Goal: Information Seeking & Learning: Learn about a topic

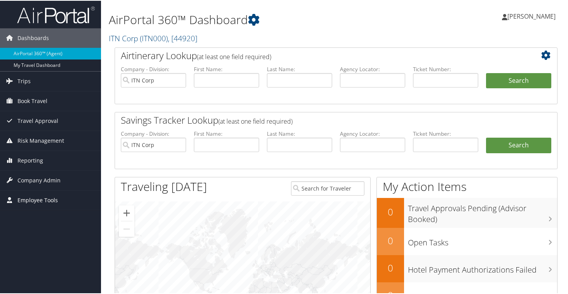
click at [26, 201] on span "Employee Tools" at bounding box center [37, 199] width 40 height 19
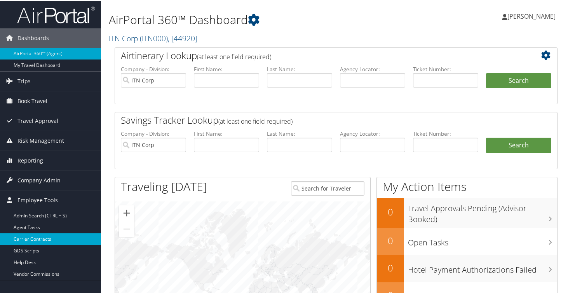
click at [32, 241] on link "Carrier Contracts" at bounding box center [50, 238] width 101 height 12
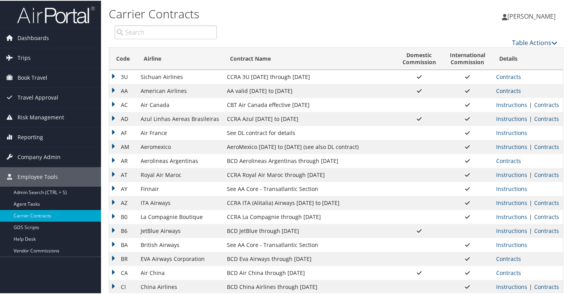
click at [510, 90] on link "Contracts" at bounding box center [508, 89] width 25 height 7
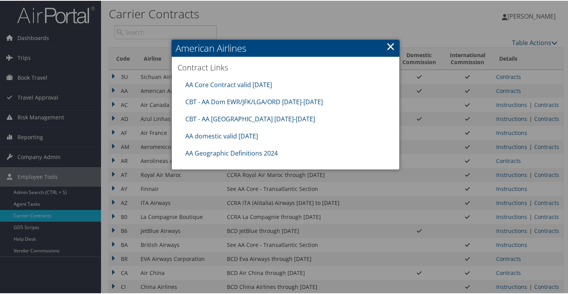
click at [306, 125] on div "CBT - AA Japan 8.1.25-10.31.25" at bounding box center [285, 118] width 208 height 17
click at [210, 101] on link "CBT - AA Dom EWR/JFK/LGA/ORD 8.1.25-12.31.25" at bounding box center [254, 101] width 138 height 9
click at [196, 118] on link "CBT - AA Japan 8.1.25-10.31.25" at bounding box center [250, 118] width 130 height 9
click at [245, 136] on link "AA domestic valid 30jun26" at bounding box center [221, 135] width 73 height 9
click at [243, 151] on link "AA Geographic Definitions 2024" at bounding box center [231, 152] width 92 height 9
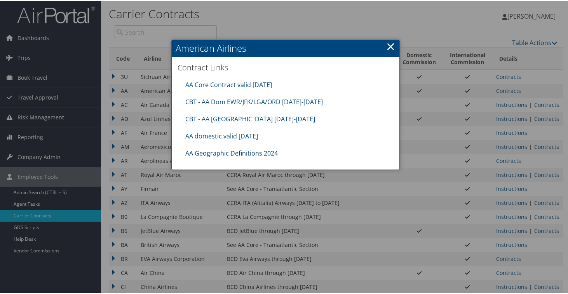
scroll to position [1, 0]
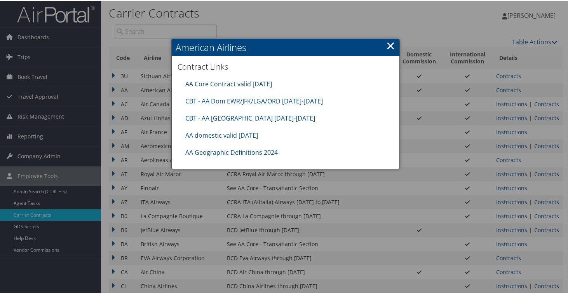
click at [230, 82] on link "AA Core Contract valid 30jun26" at bounding box center [228, 83] width 87 height 9
click at [387, 42] on link "×" at bounding box center [390, 45] width 9 height 16
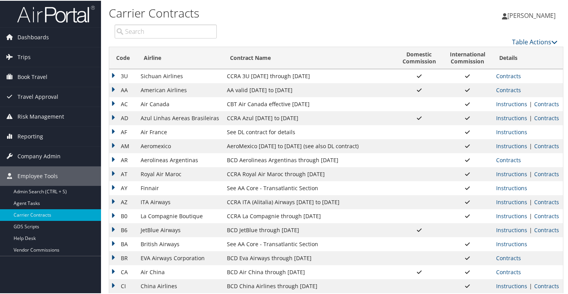
click at [117, 101] on td "AC" at bounding box center [123, 103] width 28 height 14
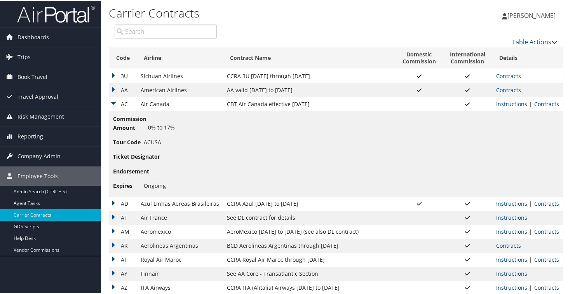
click at [538, 103] on link "Contracts" at bounding box center [546, 102] width 25 height 7
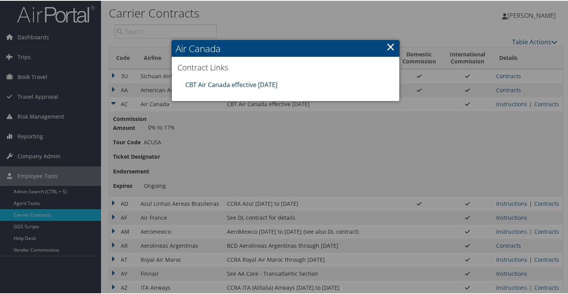
click at [229, 85] on link "CBT Air Canada effective [DATE]" at bounding box center [231, 84] width 92 height 9
click at [388, 46] on link "×" at bounding box center [390, 46] width 9 height 16
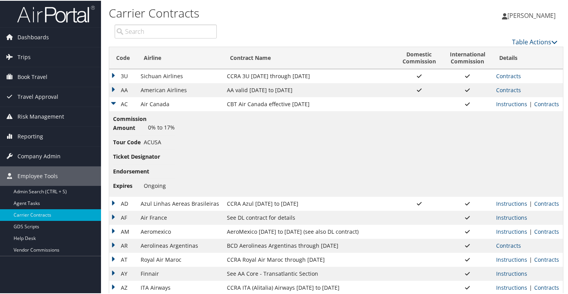
click at [114, 102] on td "AC" at bounding box center [123, 103] width 28 height 14
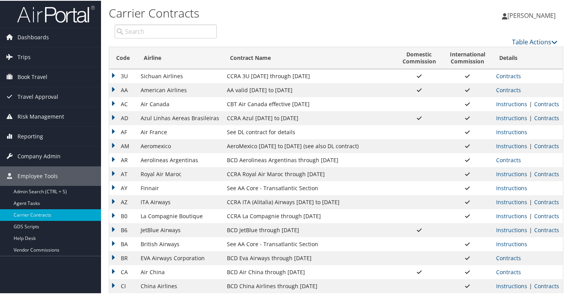
click at [115, 115] on td "AD" at bounding box center [123, 117] width 28 height 14
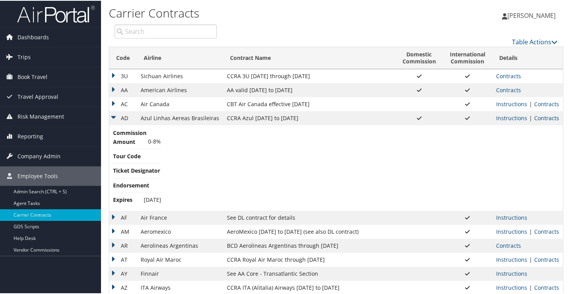
click at [543, 117] on link "Contracts" at bounding box center [546, 116] width 25 height 7
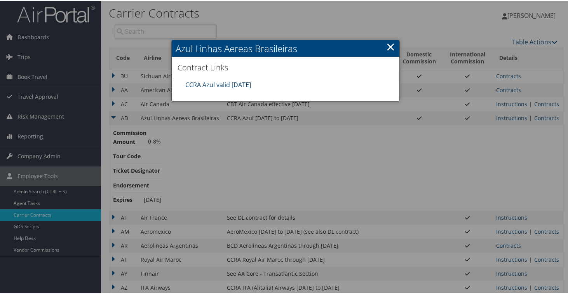
click at [197, 82] on link "CCRA Azul valid 31DEC25" at bounding box center [218, 84] width 66 height 9
click at [388, 44] on link "×" at bounding box center [390, 46] width 9 height 16
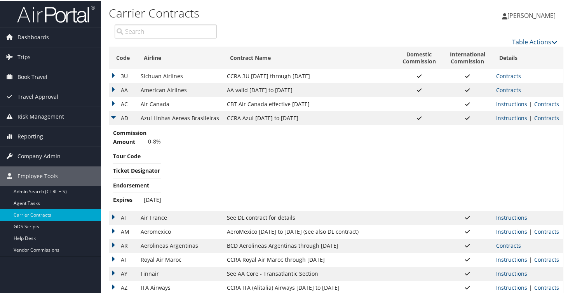
click at [112, 112] on td "AD" at bounding box center [123, 117] width 28 height 14
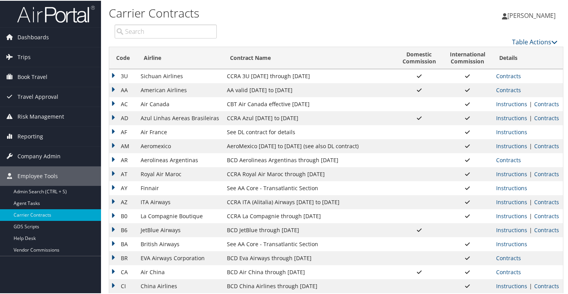
click at [113, 126] on td "AF" at bounding box center [123, 131] width 28 height 14
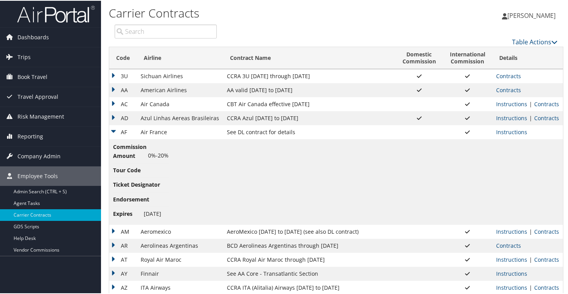
click at [115, 131] on td "AF" at bounding box center [123, 131] width 28 height 14
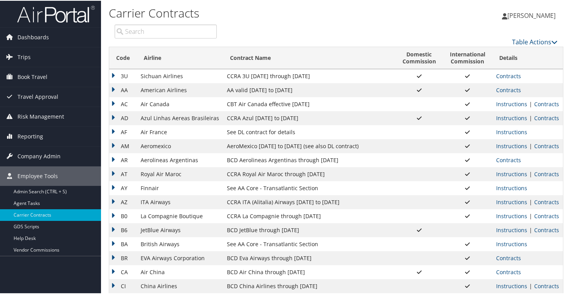
click at [114, 145] on td "AM" at bounding box center [123, 145] width 28 height 14
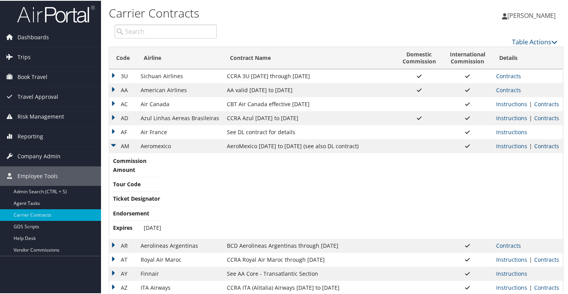
click at [553, 146] on link "Contracts" at bounding box center [546, 144] width 25 height 7
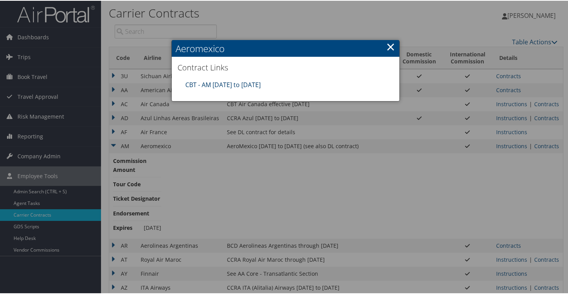
click at [238, 83] on link "CBT - AM 4.1.25 to 3.31.26" at bounding box center [222, 84] width 75 height 9
click at [386, 43] on link "×" at bounding box center [390, 46] width 9 height 16
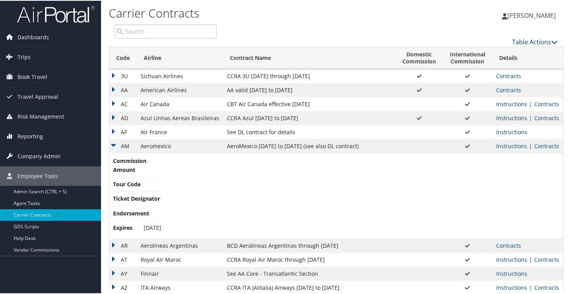
click at [114, 141] on td "AM" at bounding box center [123, 145] width 28 height 14
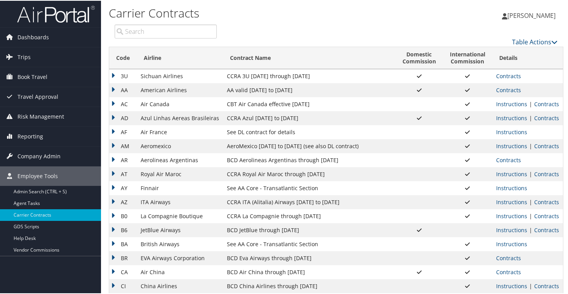
click at [115, 159] on td "AR" at bounding box center [123, 159] width 28 height 14
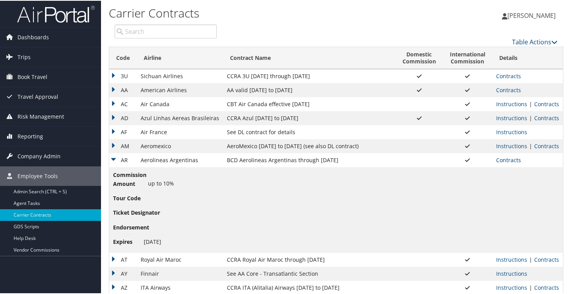
click at [512, 160] on link "Contracts" at bounding box center [508, 158] width 25 height 7
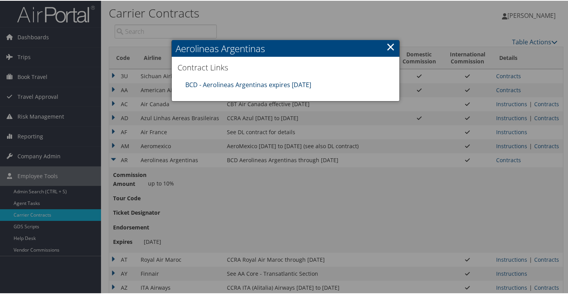
click at [223, 82] on link "BCD - Aerolineas Argentinas expires 12.31.25" at bounding box center [248, 84] width 126 height 9
click at [387, 47] on link "×" at bounding box center [390, 46] width 9 height 16
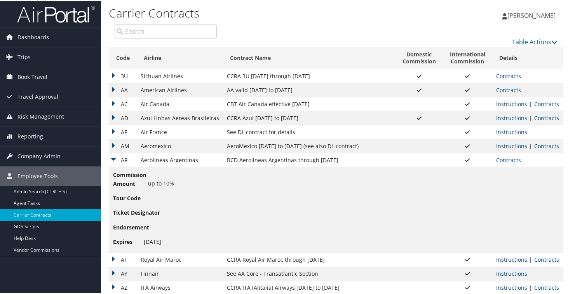
click at [117, 158] on td "AR" at bounding box center [123, 159] width 28 height 14
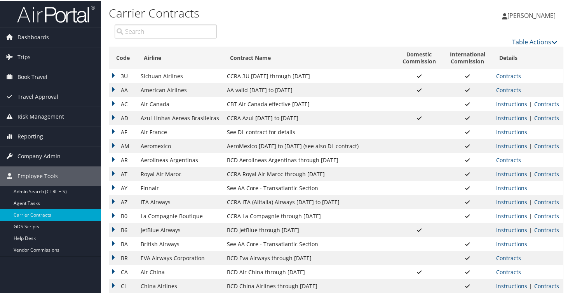
click at [114, 169] on td "AT" at bounding box center [123, 173] width 28 height 14
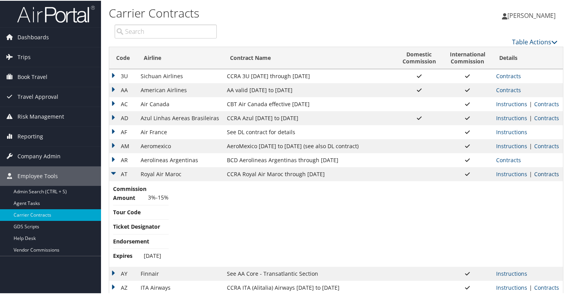
click at [543, 174] on link "Contracts" at bounding box center [546, 172] width 25 height 7
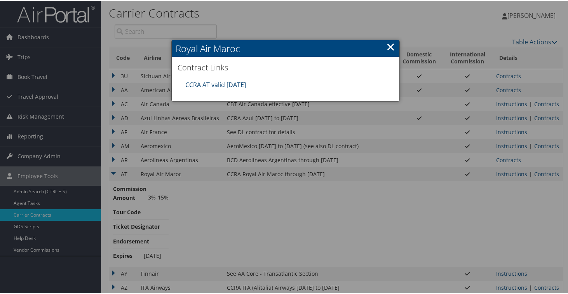
click at [227, 84] on link "CCRA AT valid 31DEC25" at bounding box center [215, 84] width 61 height 9
click at [390, 44] on link "×" at bounding box center [390, 46] width 9 height 16
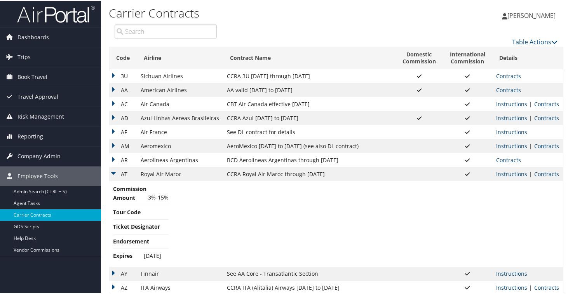
click at [115, 174] on td "AT" at bounding box center [123, 173] width 28 height 14
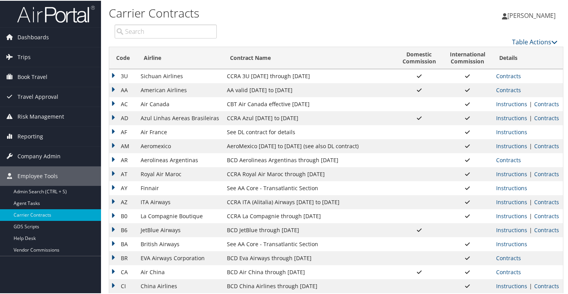
click at [113, 181] on td "AY" at bounding box center [123, 187] width 28 height 14
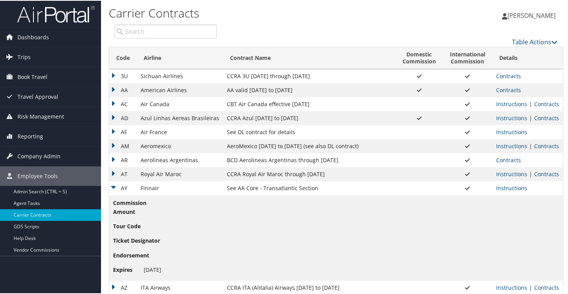
click at [112, 186] on td "AY" at bounding box center [123, 187] width 28 height 14
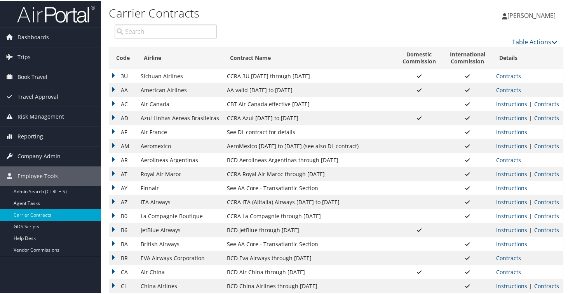
click at [118, 199] on td "AZ" at bounding box center [123, 201] width 28 height 14
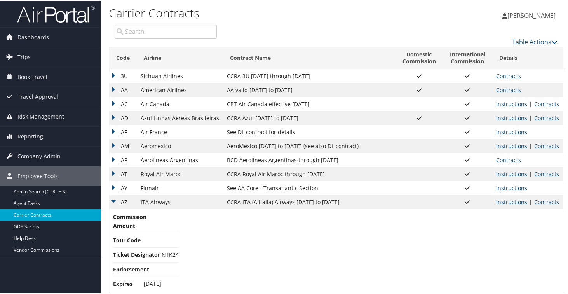
click at [554, 200] on link "Contracts" at bounding box center [546, 200] width 25 height 7
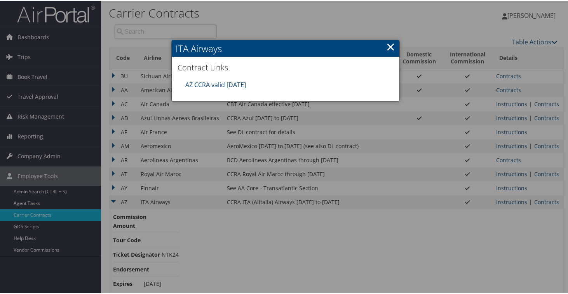
click at [202, 86] on link "AZ CCRA valid 31dec25" at bounding box center [215, 84] width 61 height 9
click at [388, 45] on link "×" at bounding box center [390, 46] width 9 height 16
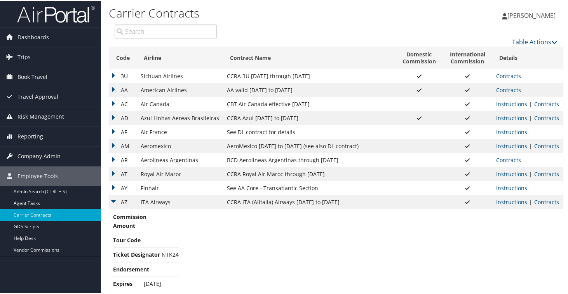
click at [113, 200] on td "AZ" at bounding box center [123, 201] width 28 height 14
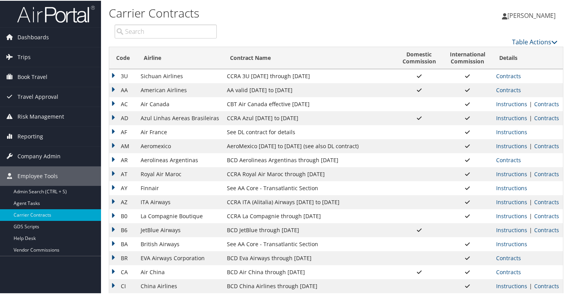
click at [117, 214] on td "B0" at bounding box center [123, 215] width 28 height 14
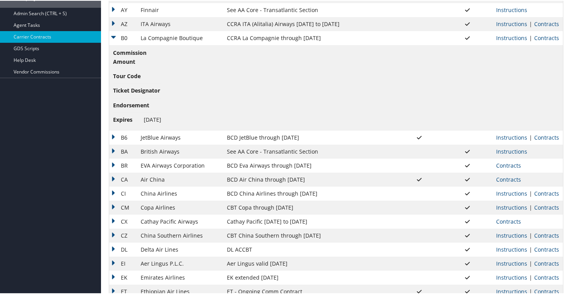
scroll to position [179, 0]
click at [543, 37] on link "Contracts" at bounding box center [546, 36] width 25 height 7
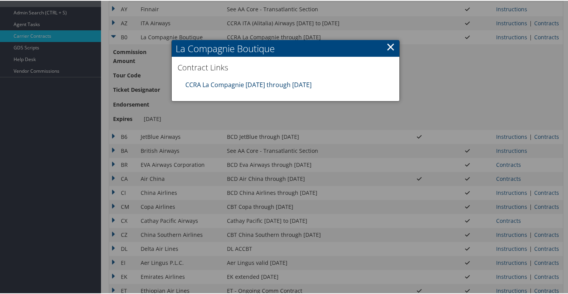
click at [280, 85] on link "CCRA La Compagnie 07.01.25 through 06.30.27" at bounding box center [248, 84] width 126 height 9
click at [390, 44] on link "×" at bounding box center [390, 46] width 9 height 16
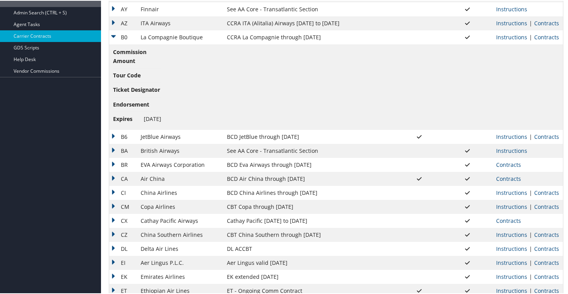
click at [112, 35] on td "B0" at bounding box center [123, 37] width 28 height 14
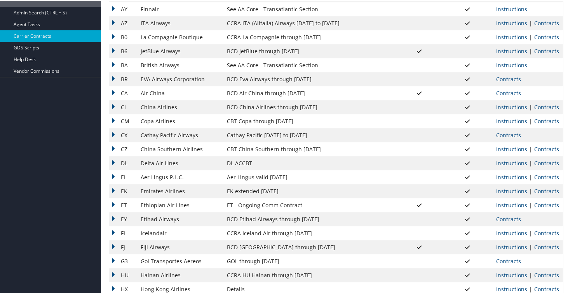
click at [112, 56] on td "B6" at bounding box center [123, 51] width 28 height 14
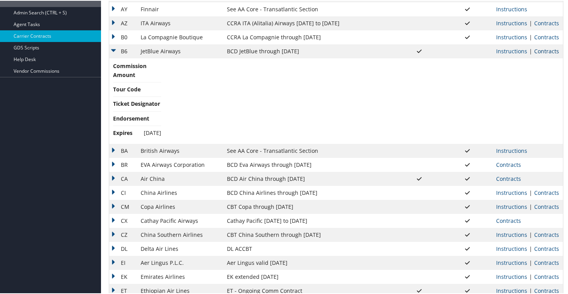
click at [554, 52] on link "Contracts" at bounding box center [546, 50] width 25 height 7
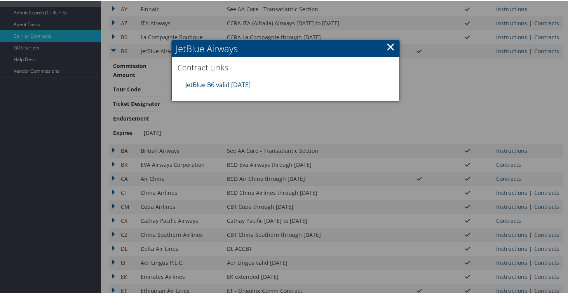
click at [190, 86] on link "JetBlue B6 valid 31oct25" at bounding box center [217, 84] width 65 height 9
click at [387, 46] on link "×" at bounding box center [390, 46] width 9 height 16
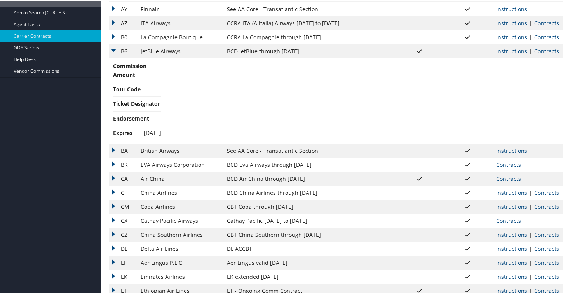
click at [116, 48] on td "B6" at bounding box center [123, 51] width 28 height 14
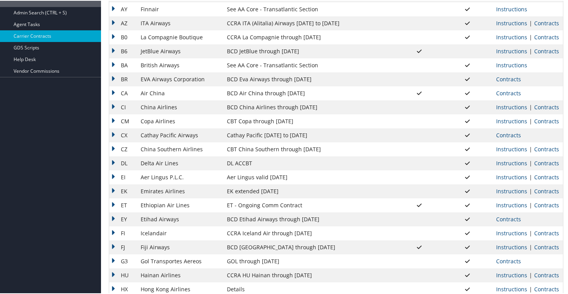
click at [116, 63] on td "BA" at bounding box center [123, 64] width 28 height 14
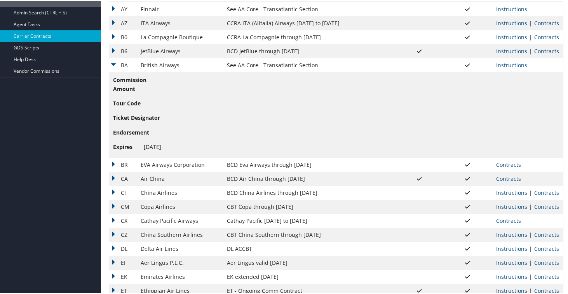
click at [114, 64] on td "BA" at bounding box center [123, 64] width 28 height 14
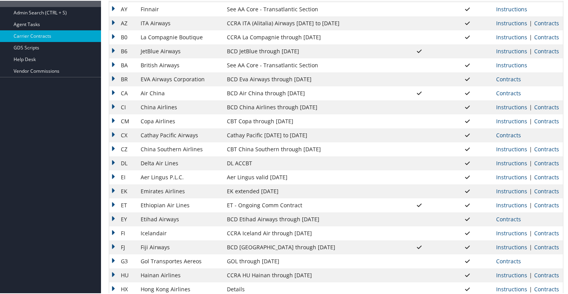
click at [114, 77] on td "BR" at bounding box center [123, 78] width 28 height 14
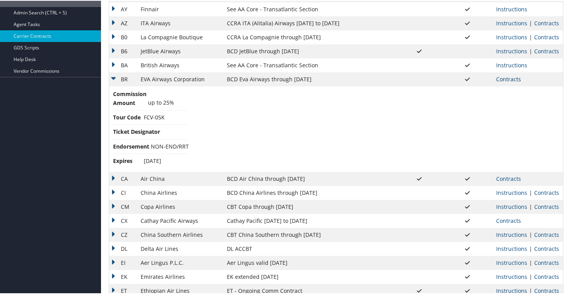
click at [507, 80] on link "Contracts" at bounding box center [508, 78] width 25 height 7
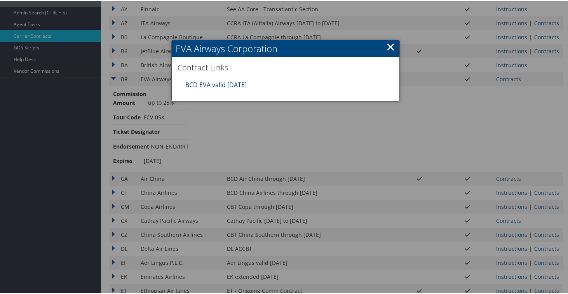
click at [203, 84] on link "BCD EVA valid 31MAR26" at bounding box center [215, 84] width 61 height 9
click at [387, 45] on link "×" at bounding box center [390, 46] width 9 height 16
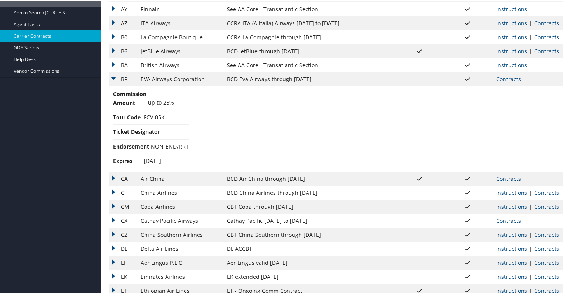
click at [112, 76] on td "BR" at bounding box center [123, 78] width 28 height 14
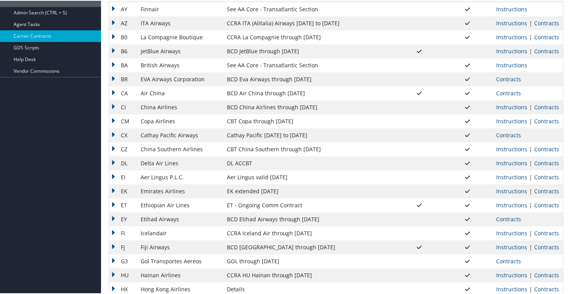
click at [112, 92] on td "CA" at bounding box center [123, 92] width 28 height 14
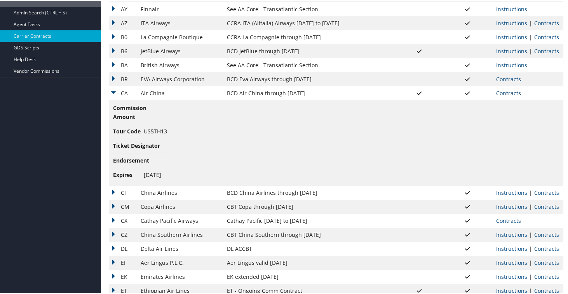
click at [511, 92] on link "Contracts" at bounding box center [508, 92] width 25 height 7
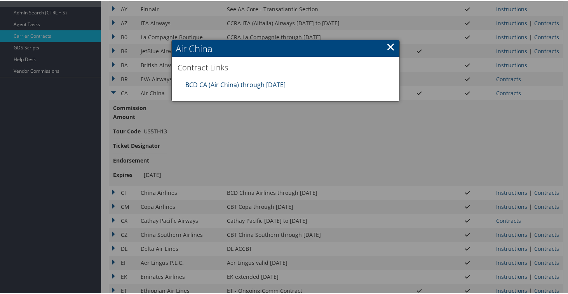
click at [218, 82] on link "BCD CA (Air China) through 12.31.25" at bounding box center [235, 84] width 100 height 9
click at [388, 47] on link "×" at bounding box center [390, 46] width 9 height 16
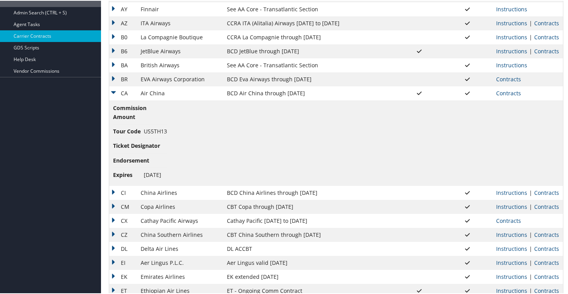
click at [113, 93] on td "CA" at bounding box center [123, 92] width 28 height 14
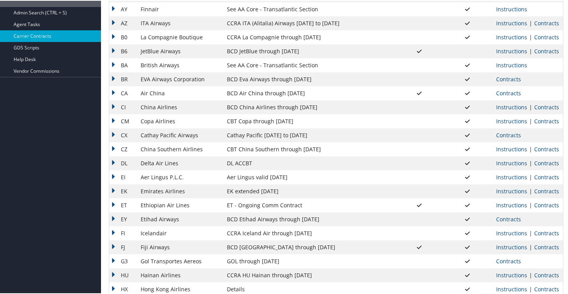
click at [112, 106] on td "CI" at bounding box center [123, 106] width 28 height 14
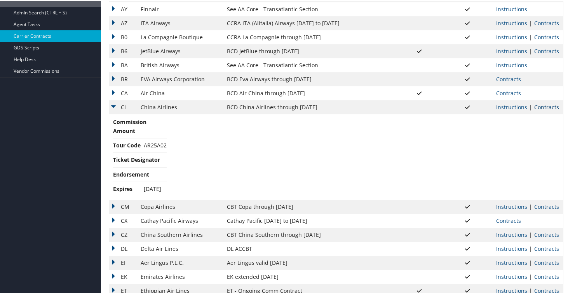
click at [539, 105] on link "Contracts" at bounding box center [546, 106] width 25 height 7
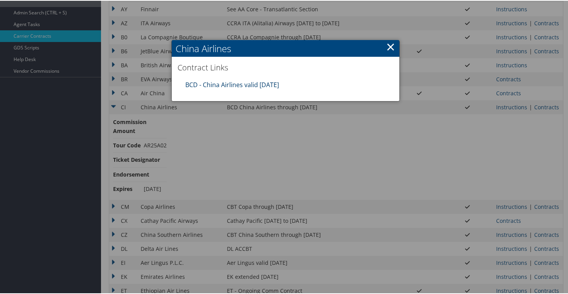
click at [263, 84] on link "BCD - China Airlines valid 31dec25" at bounding box center [232, 84] width 94 height 9
click at [387, 45] on link "×" at bounding box center [390, 46] width 9 height 16
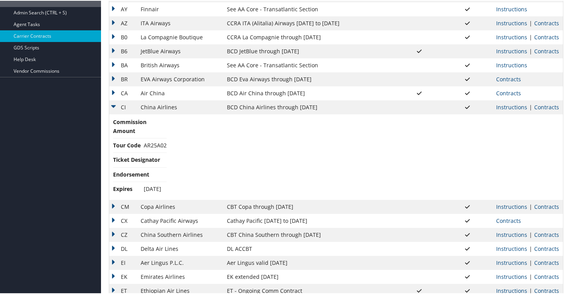
click at [114, 108] on td "CI" at bounding box center [123, 106] width 28 height 14
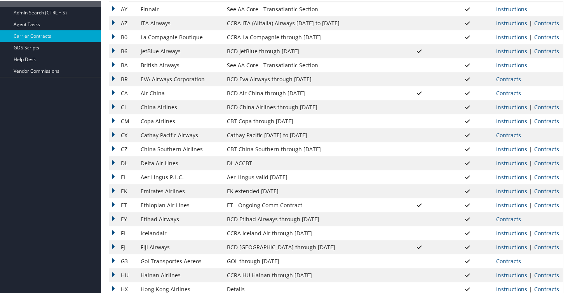
click at [114, 116] on td "CM" at bounding box center [123, 120] width 28 height 14
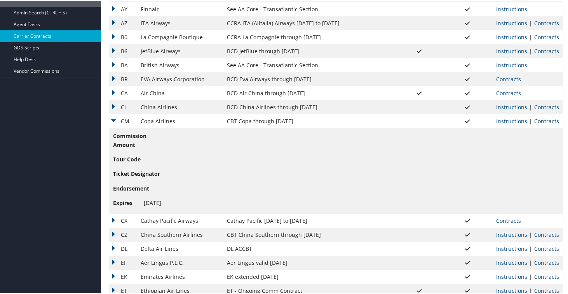
click at [535, 118] on link "Contracts" at bounding box center [546, 120] width 25 height 7
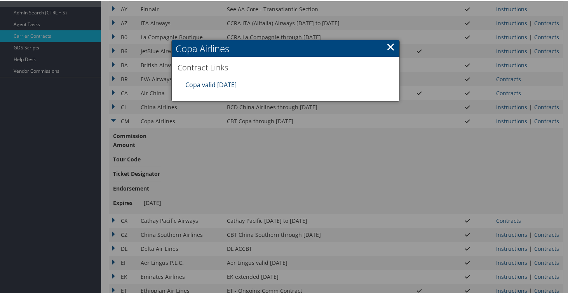
click at [196, 82] on link "Copa valid 31dec25" at bounding box center [210, 84] width 51 height 9
click at [386, 44] on link "×" at bounding box center [390, 46] width 9 height 16
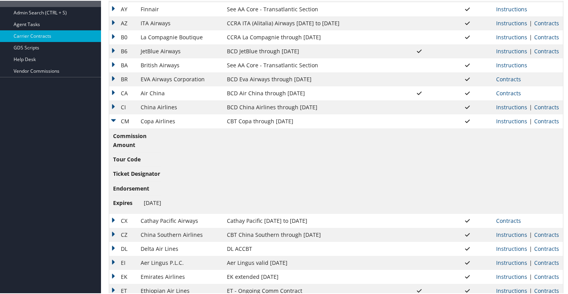
click at [113, 121] on td "CM" at bounding box center [123, 120] width 28 height 14
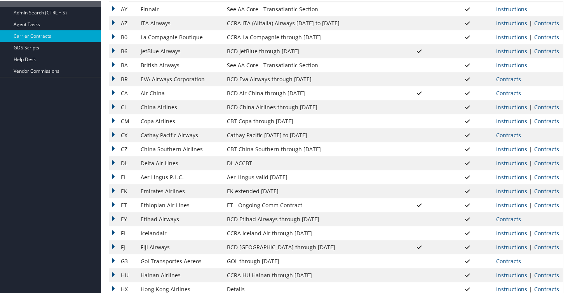
click at [113, 137] on td "CX" at bounding box center [123, 134] width 28 height 14
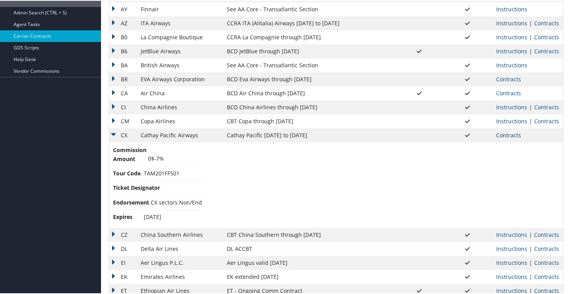
click at [501, 134] on link "Contracts" at bounding box center [508, 134] width 25 height 7
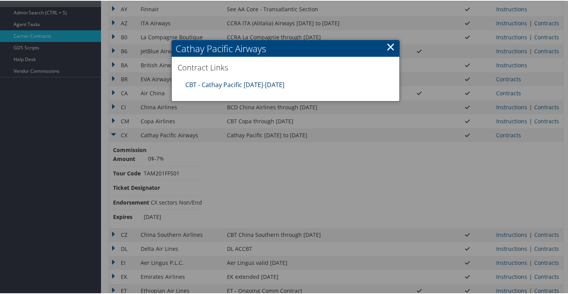
click at [207, 81] on link "CBT - Cathay Pacific 8.1.25-12.31.25" at bounding box center [234, 84] width 99 height 9
click at [387, 46] on link "×" at bounding box center [390, 46] width 9 height 16
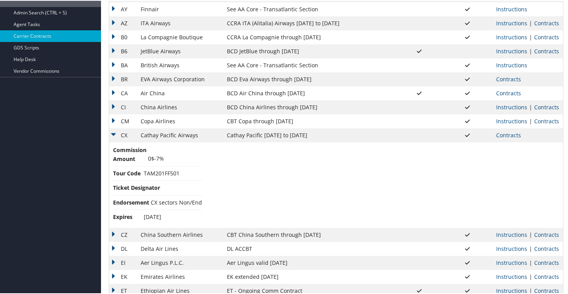
click at [113, 133] on td "CX" at bounding box center [123, 134] width 28 height 14
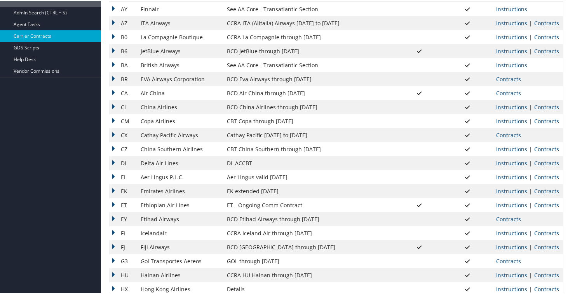
click at [114, 144] on td "CZ" at bounding box center [123, 148] width 28 height 14
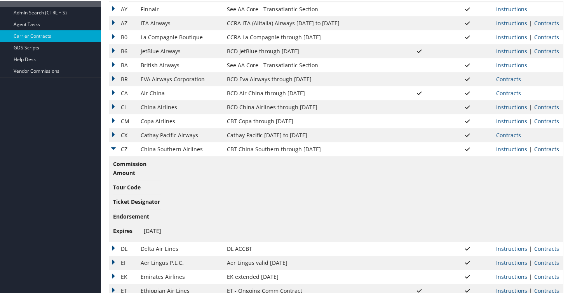
click at [541, 148] on link "Contracts" at bounding box center [546, 148] width 25 height 7
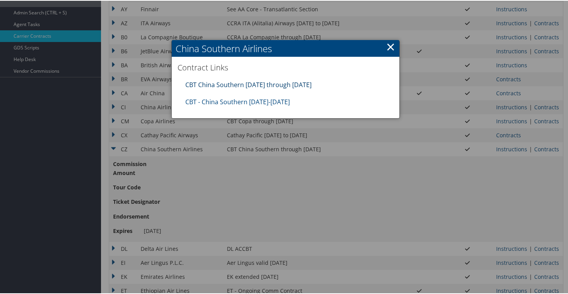
click at [266, 85] on link "CBT China Southern 07.01.25 through 09.30.25" at bounding box center [248, 84] width 126 height 9
click at [280, 101] on link "CBT - China Southern 10.01.25-12.31.25" at bounding box center [237, 101] width 104 height 9
click at [389, 43] on link "×" at bounding box center [390, 46] width 9 height 16
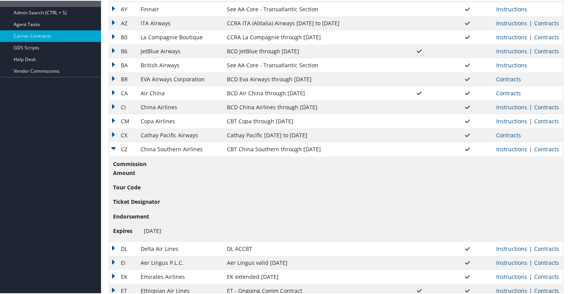
click at [115, 144] on td "CZ" at bounding box center [123, 148] width 28 height 14
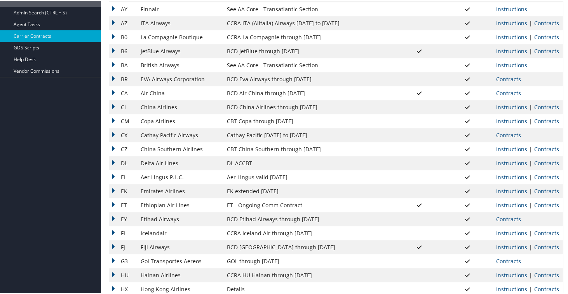
click at [113, 163] on td "DL" at bounding box center [123, 162] width 28 height 14
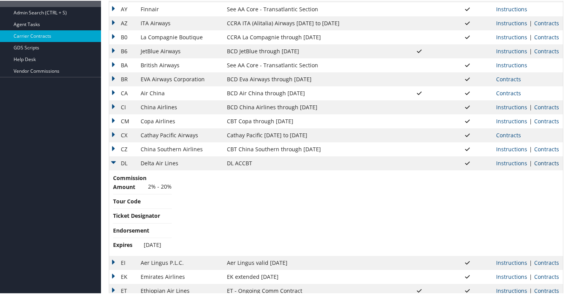
click at [539, 165] on link "Contracts" at bounding box center [546, 161] width 25 height 7
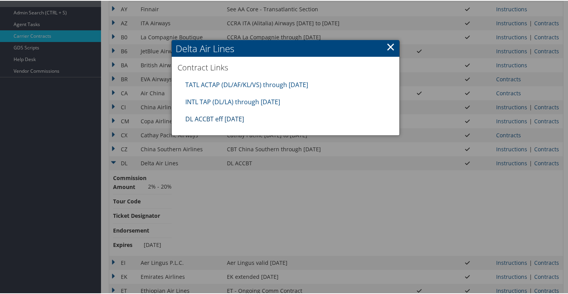
click at [233, 118] on link "DL ACCBT eff Aug 2025" at bounding box center [214, 118] width 59 height 9
click at [241, 103] on link "INTL TAP (DL/LA) through 1.31.26" at bounding box center [232, 101] width 95 height 9
click at [274, 87] on link "TATL ACTAP (DL/AF/KL/VS) through 06.30.26" at bounding box center [246, 84] width 123 height 9
click at [390, 45] on link "×" at bounding box center [390, 46] width 9 height 16
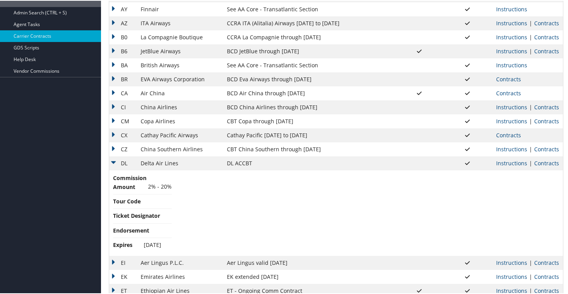
click at [117, 160] on td "DL" at bounding box center [123, 162] width 28 height 14
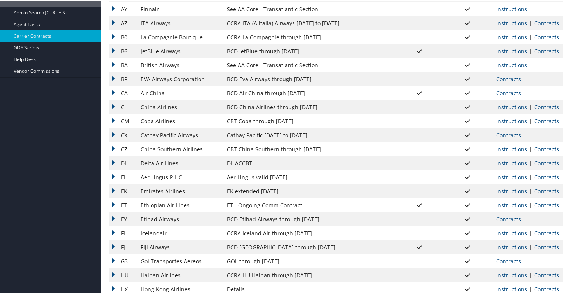
click at [114, 174] on td "EI" at bounding box center [123, 176] width 28 height 14
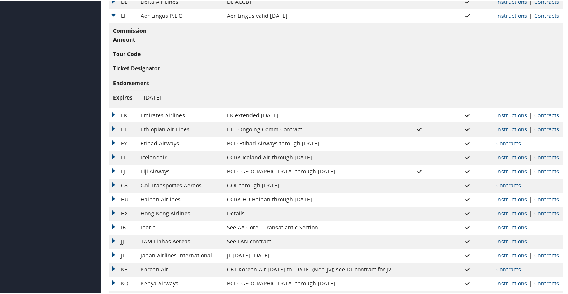
scroll to position [331, 0]
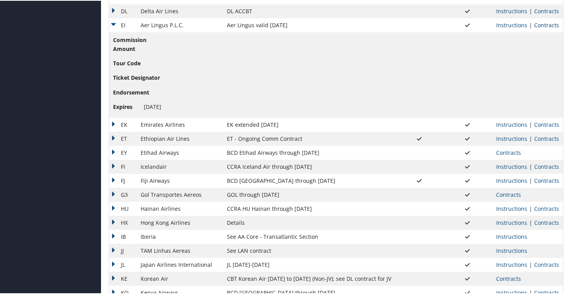
click at [538, 26] on link "Contracts" at bounding box center [546, 24] width 25 height 7
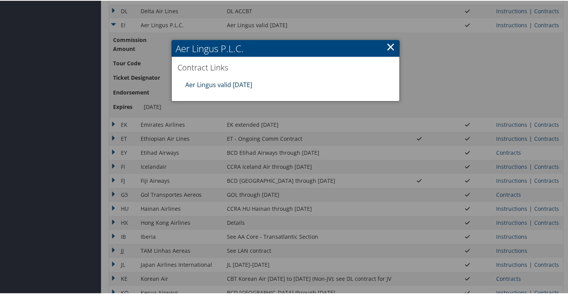
click at [242, 84] on link "Aer Lingus valid 30jun26" at bounding box center [218, 84] width 67 height 9
click at [393, 45] on h2 "Aer Lingus P.L.C." at bounding box center [286, 47] width 228 height 17
click at [388, 48] on link "×" at bounding box center [390, 46] width 9 height 16
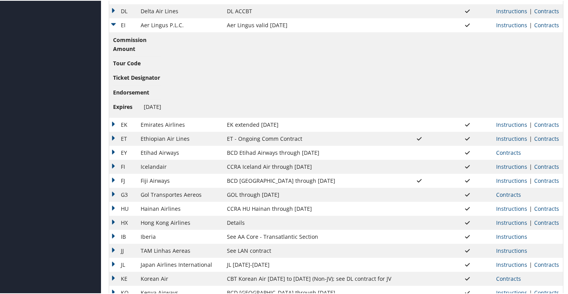
click at [112, 23] on td "EI" at bounding box center [123, 24] width 28 height 14
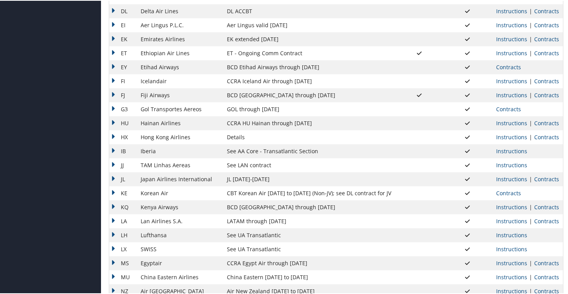
click at [114, 40] on td "EK" at bounding box center [123, 38] width 28 height 14
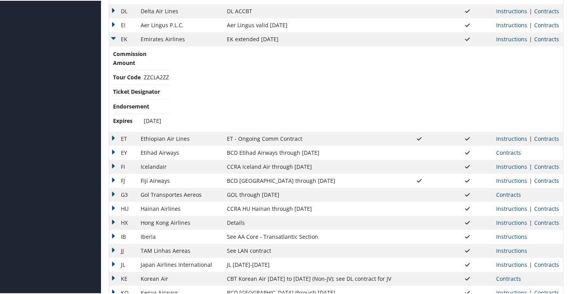
click at [550, 38] on link "Contracts" at bounding box center [546, 38] width 25 height 7
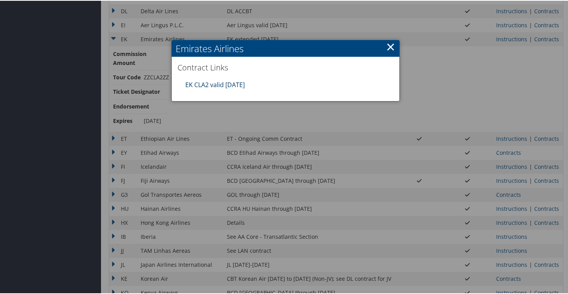
click at [230, 84] on link "EK CLA2 valid 30sep25" at bounding box center [214, 84] width 59 height 9
click at [391, 46] on link "×" at bounding box center [390, 46] width 9 height 16
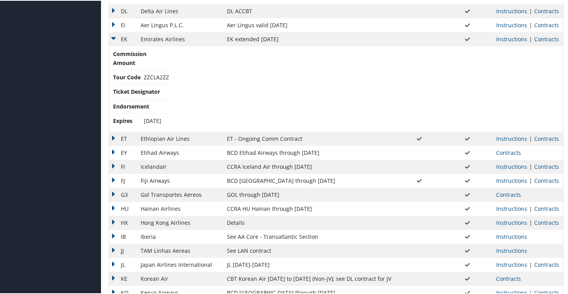
click at [112, 37] on td "EK" at bounding box center [123, 38] width 28 height 14
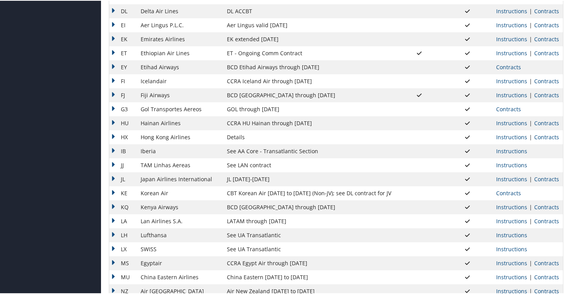
click at [113, 52] on td "ET" at bounding box center [123, 52] width 28 height 14
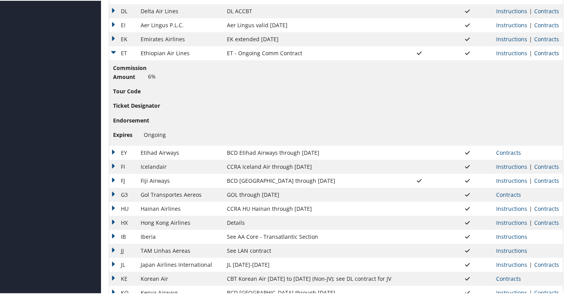
click at [544, 52] on link "Contracts" at bounding box center [546, 52] width 25 height 7
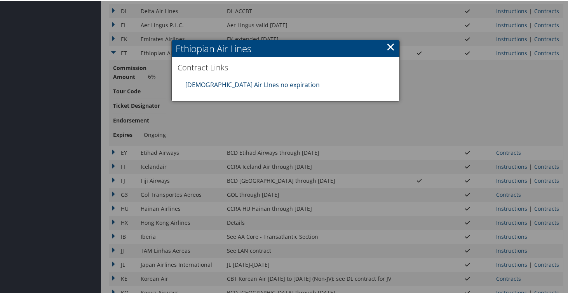
click at [241, 85] on link "Ethiopian Air LInes no expiration" at bounding box center [252, 84] width 134 height 9
click at [390, 45] on link "×" at bounding box center [390, 46] width 9 height 16
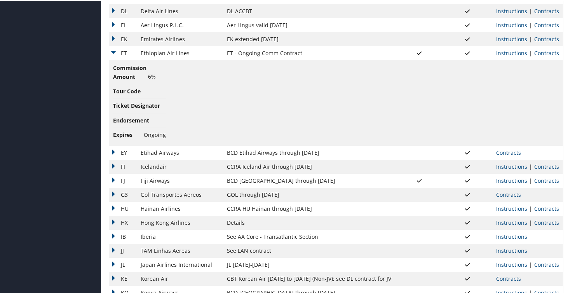
click at [113, 47] on td "ET" at bounding box center [123, 52] width 28 height 14
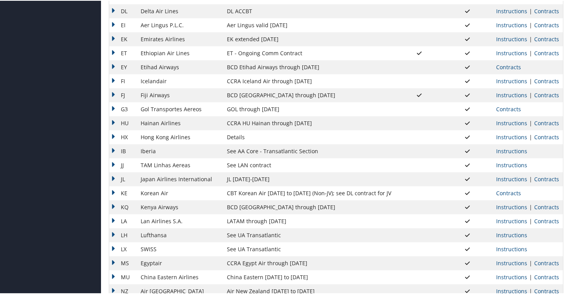
click at [114, 68] on td "EY" at bounding box center [123, 66] width 28 height 14
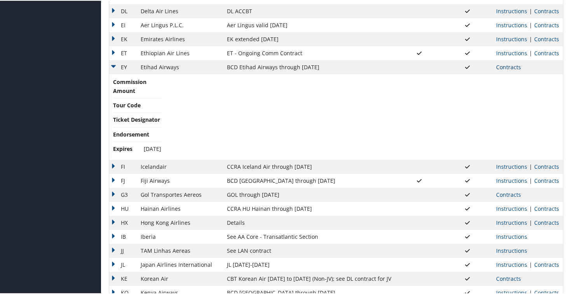
click at [499, 67] on link "Contracts" at bounding box center [508, 66] width 25 height 7
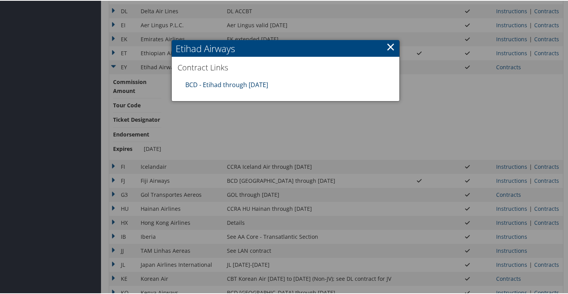
click at [211, 87] on link "BCD - Etihad through 12.31.25" at bounding box center [226, 84] width 83 height 9
click at [389, 46] on link "×" at bounding box center [390, 46] width 9 height 16
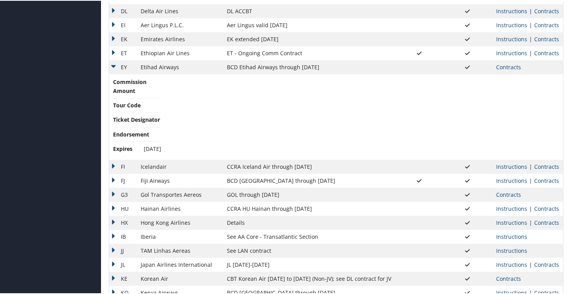
click at [114, 63] on td "EY" at bounding box center [123, 66] width 28 height 14
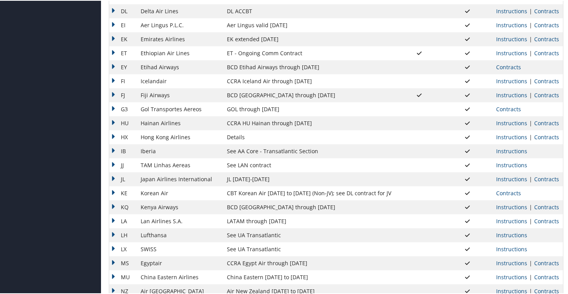
click at [113, 84] on td "FI" at bounding box center [123, 80] width 28 height 14
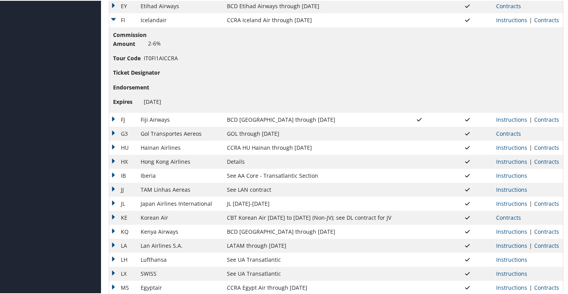
scroll to position [389, 0]
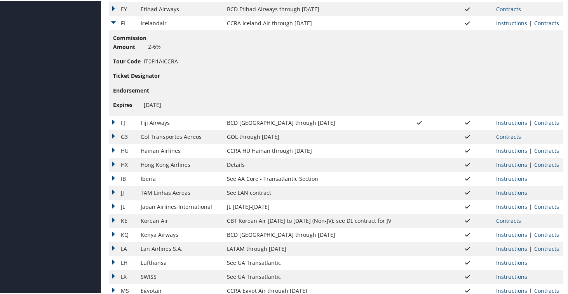
click at [538, 24] on link "Contracts" at bounding box center [546, 22] width 25 height 7
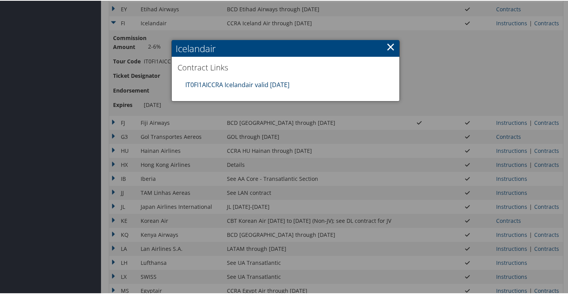
click at [283, 85] on link "IT0FI1AICCRA Icelandair valid 31DEC25" at bounding box center [237, 84] width 104 height 9
click at [388, 43] on link "×" at bounding box center [390, 46] width 9 height 16
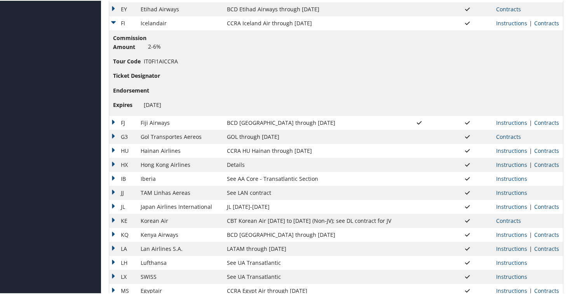
click at [112, 21] on td "FI" at bounding box center [123, 23] width 28 height 14
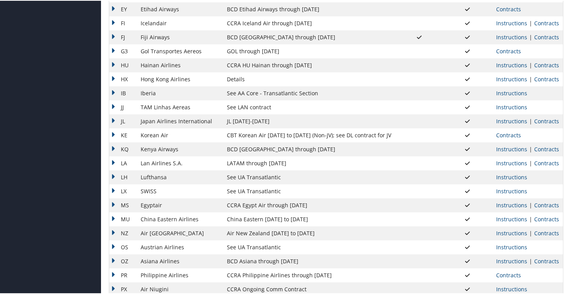
click at [112, 39] on td "FJ" at bounding box center [123, 37] width 28 height 14
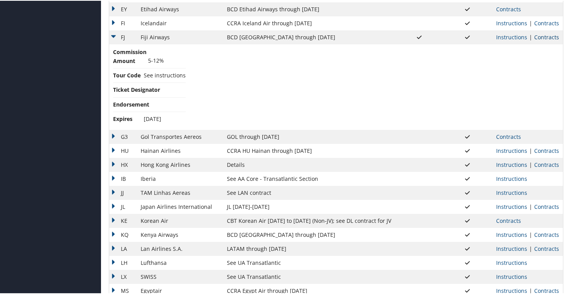
click at [553, 33] on link "Contracts" at bounding box center [546, 36] width 25 height 7
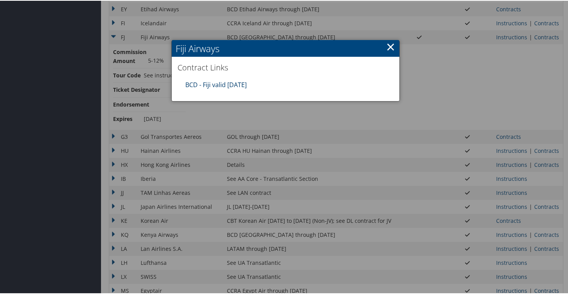
click at [204, 84] on link "BCD - Fiji valid 31dec25" at bounding box center [215, 84] width 61 height 9
click at [390, 47] on link "×" at bounding box center [390, 46] width 9 height 16
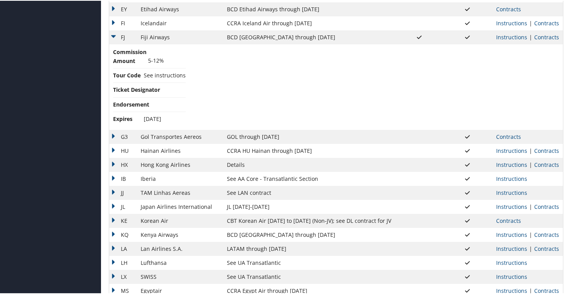
click at [113, 33] on td "FJ" at bounding box center [123, 37] width 28 height 14
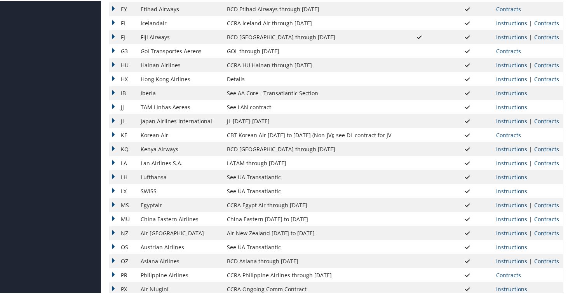
click at [114, 48] on td "G3" at bounding box center [123, 51] width 28 height 14
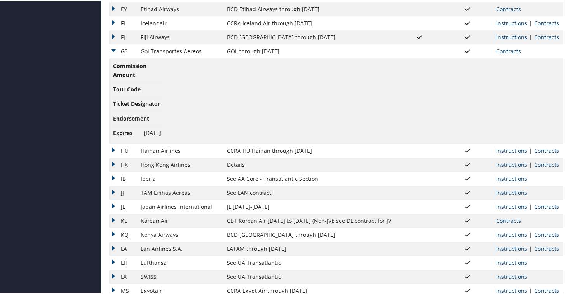
click at [500, 55] on td "Contracts" at bounding box center [527, 51] width 71 height 14
click at [501, 51] on link "Contracts" at bounding box center [508, 50] width 25 height 7
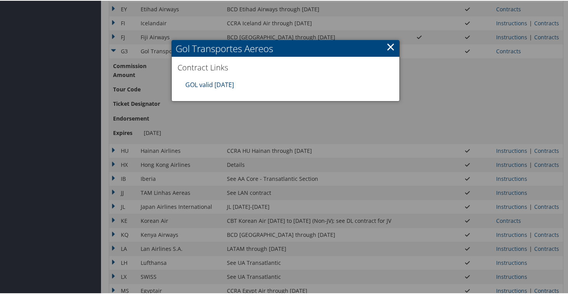
click at [227, 84] on link "GOL valid 31oct25" at bounding box center [209, 84] width 49 height 9
click at [386, 45] on link "×" at bounding box center [390, 46] width 9 height 16
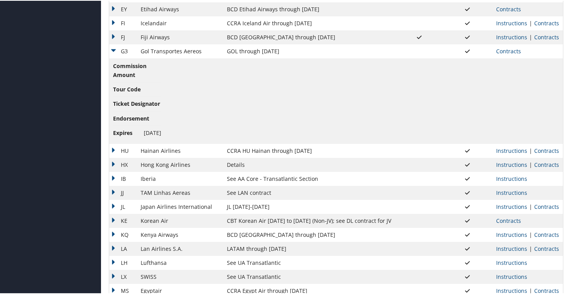
click at [115, 50] on td "G3" at bounding box center [123, 51] width 28 height 14
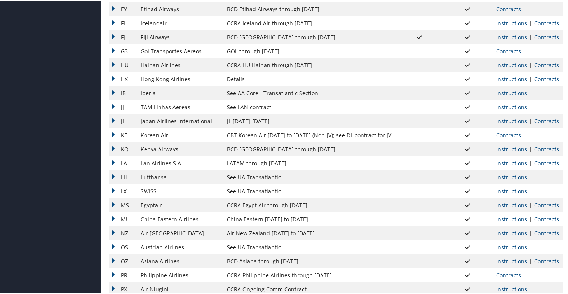
click at [113, 64] on td "HU" at bounding box center [123, 64] width 28 height 14
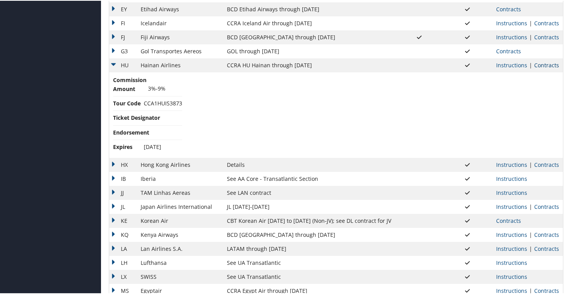
click at [547, 67] on link "Contracts" at bounding box center [546, 64] width 25 height 7
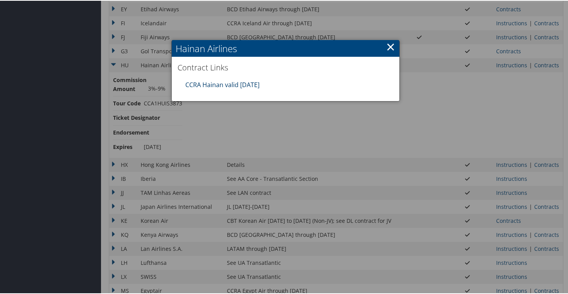
click at [229, 84] on link "CCRA Hainan valid 20DEC25" at bounding box center [222, 84] width 74 height 9
click at [386, 47] on link "×" at bounding box center [390, 46] width 9 height 16
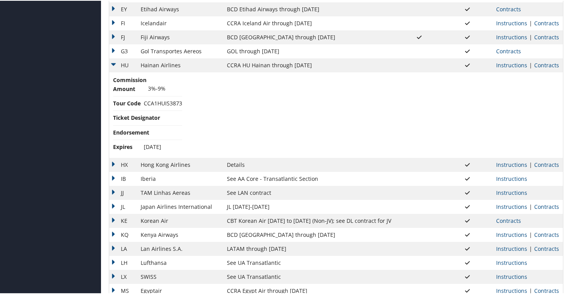
click at [112, 62] on td "HU" at bounding box center [123, 64] width 28 height 14
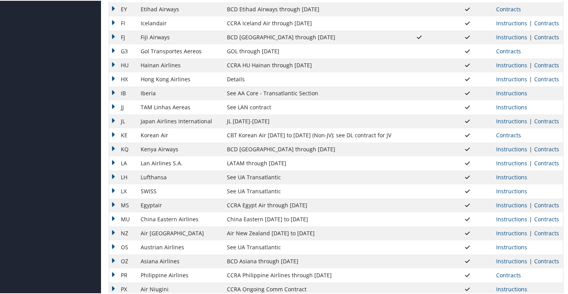
click at [114, 75] on td "HX" at bounding box center [123, 78] width 28 height 14
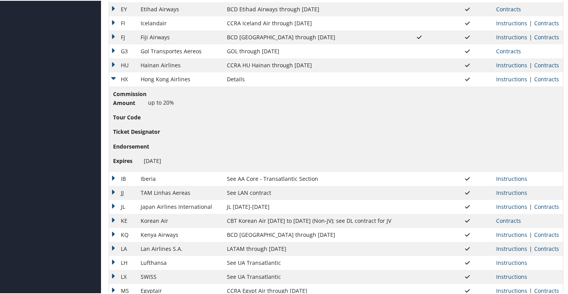
click at [116, 78] on td "HX" at bounding box center [123, 78] width 28 height 14
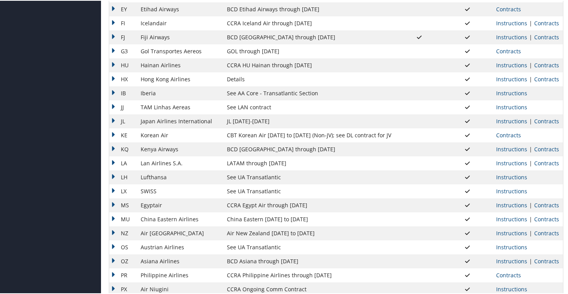
click at [115, 97] on td "IB" at bounding box center [123, 92] width 28 height 14
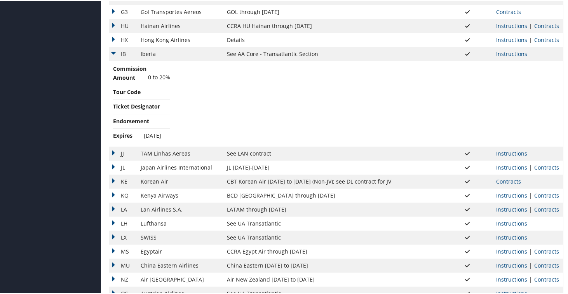
scroll to position [450, 0]
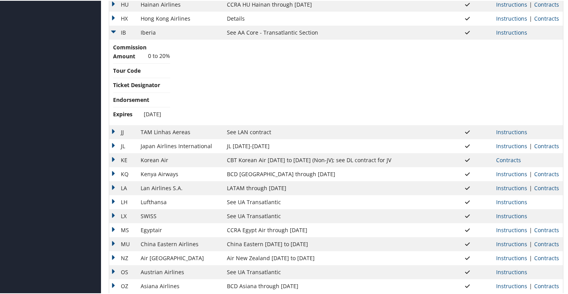
click at [116, 27] on td "IB" at bounding box center [123, 32] width 28 height 14
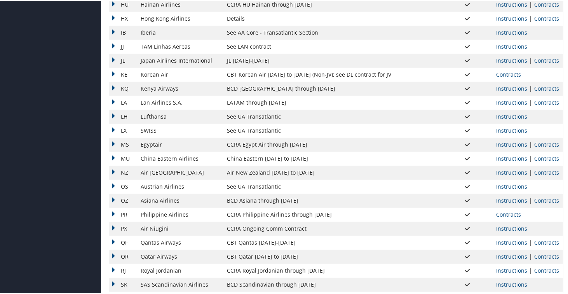
click at [115, 53] on td "JL" at bounding box center [123, 60] width 28 height 14
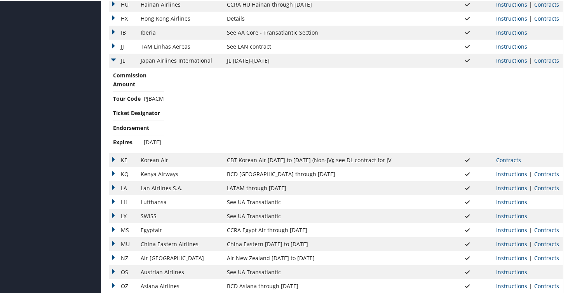
click at [113, 47] on td "JJ" at bounding box center [123, 46] width 28 height 14
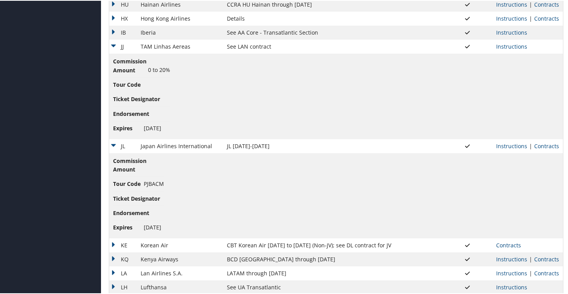
click at [113, 47] on td "JJ" at bounding box center [123, 46] width 28 height 14
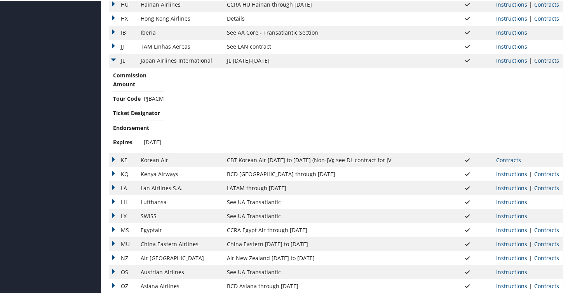
click at [554, 60] on link "Contracts" at bounding box center [546, 59] width 25 height 7
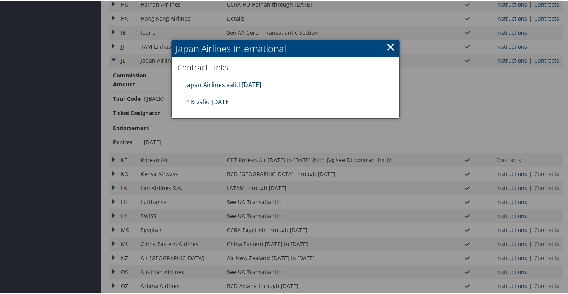
click at [253, 85] on link "Japan Airlines valid 30jun26" at bounding box center [223, 84] width 76 height 9
click at [218, 103] on link "PJB valid 30jun26" at bounding box center [207, 101] width 45 height 9
click at [387, 46] on link "×" at bounding box center [390, 46] width 9 height 16
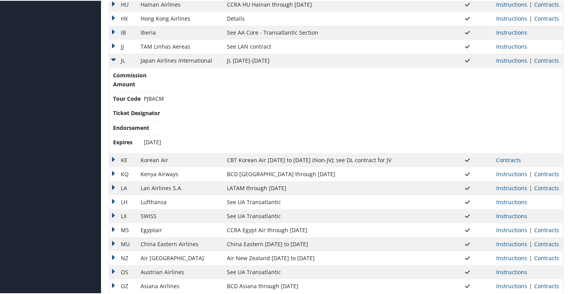
click at [115, 58] on td "JL" at bounding box center [123, 60] width 28 height 14
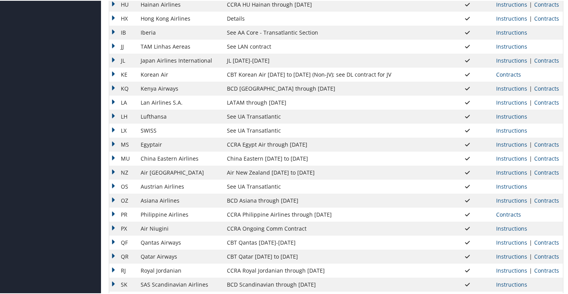
click at [115, 71] on td "KE" at bounding box center [123, 74] width 28 height 14
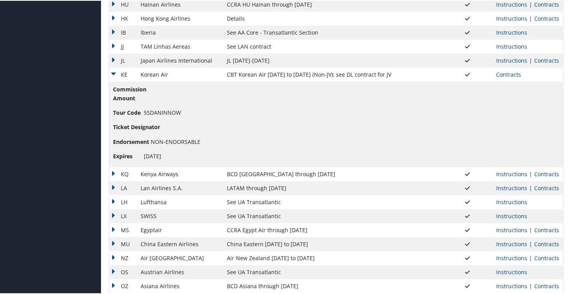
click at [514, 76] on link "Contracts" at bounding box center [508, 73] width 25 height 7
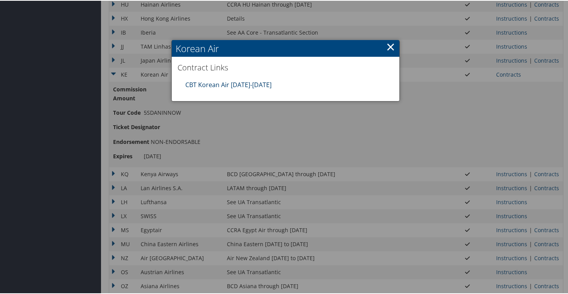
click at [250, 86] on link "CBT Korean Air 01.01.25-12.31.25" at bounding box center [228, 84] width 86 height 9
click at [386, 45] on link "×" at bounding box center [390, 46] width 9 height 16
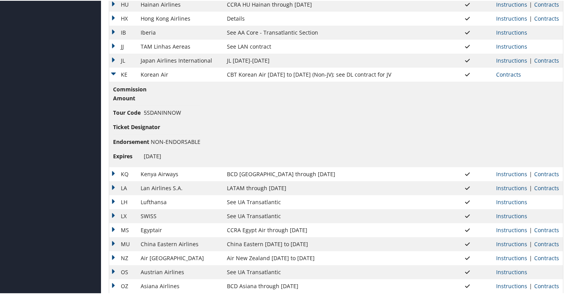
click at [118, 73] on td "KE" at bounding box center [123, 74] width 28 height 14
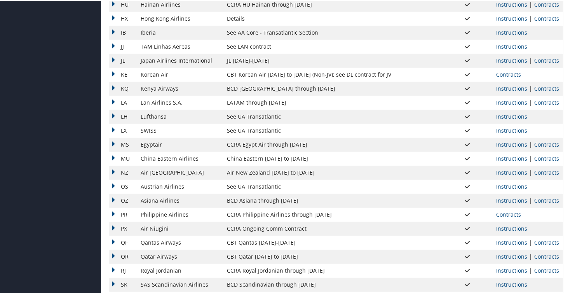
click at [116, 85] on td "KQ" at bounding box center [123, 88] width 28 height 14
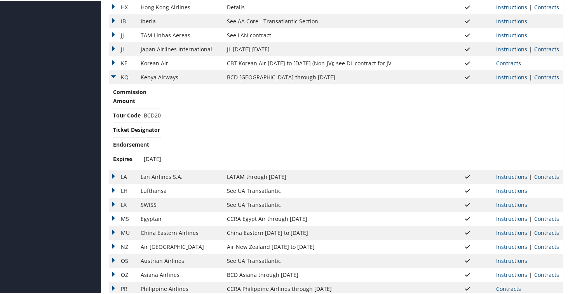
scroll to position [463, 0]
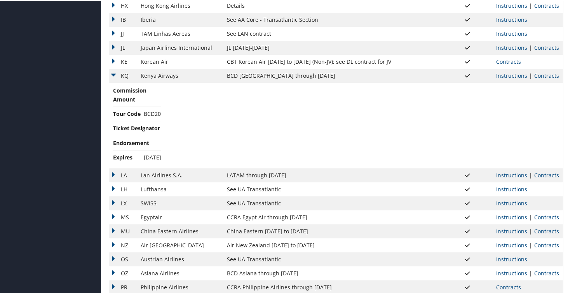
click at [115, 72] on td "KQ" at bounding box center [123, 75] width 28 height 14
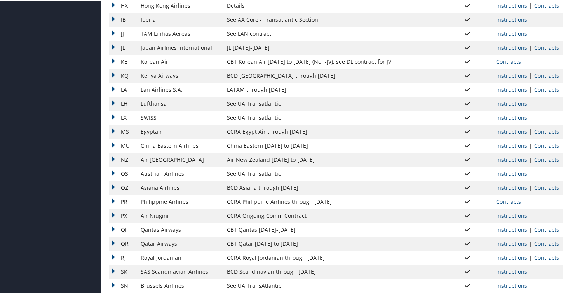
click at [113, 90] on td "LA" at bounding box center [123, 89] width 28 height 14
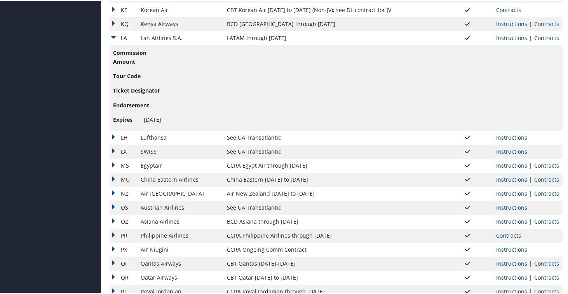
scroll to position [515, 0]
click at [542, 38] on link "Contracts" at bounding box center [546, 36] width 25 height 7
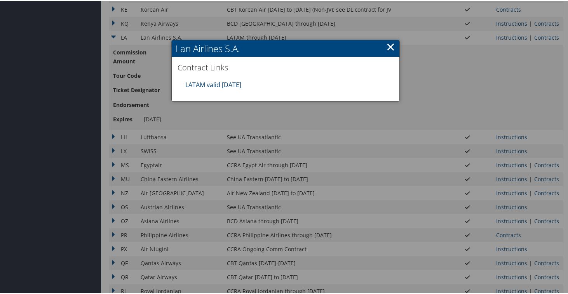
click at [221, 82] on link "LATAM valid 31DEC25" at bounding box center [213, 84] width 56 height 9
click at [391, 46] on link "×" at bounding box center [390, 46] width 9 height 16
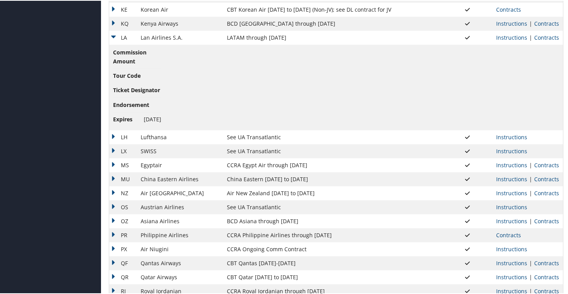
click at [118, 35] on td "LA" at bounding box center [123, 37] width 28 height 14
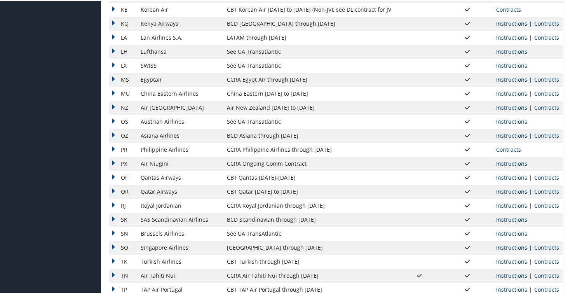
click at [114, 47] on td "LH" at bounding box center [123, 51] width 28 height 14
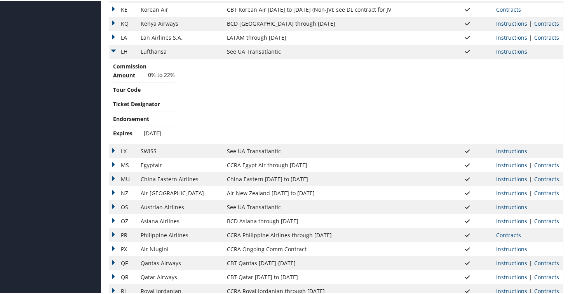
click at [113, 53] on td "LH" at bounding box center [123, 51] width 28 height 14
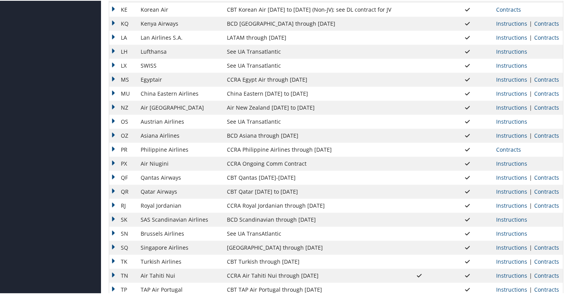
click at [113, 67] on td "LX" at bounding box center [123, 65] width 28 height 14
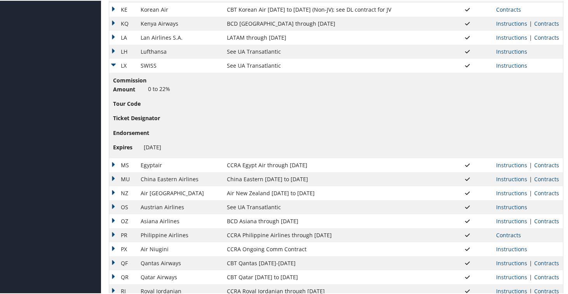
click at [112, 64] on td "LX" at bounding box center [123, 65] width 28 height 14
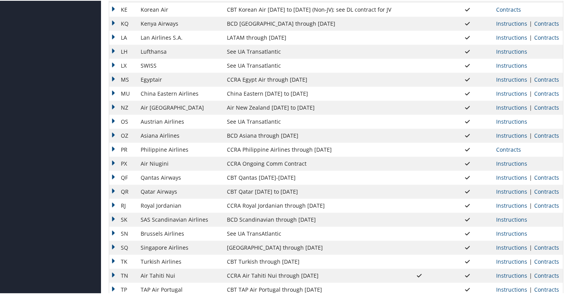
click at [116, 78] on td "MS" at bounding box center [123, 79] width 28 height 14
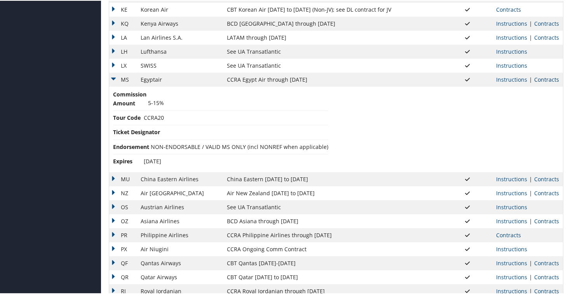
click at [538, 79] on link "Contracts" at bounding box center [546, 78] width 25 height 7
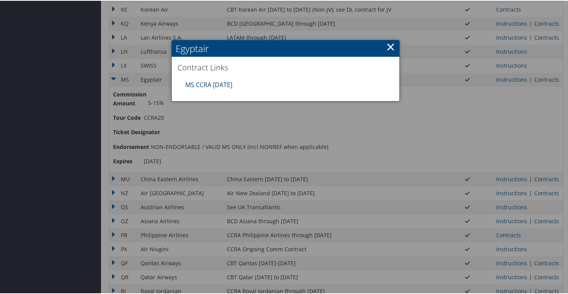
click at [225, 87] on link "MS CCRA 30JUN26" at bounding box center [208, 84] width 47 height 9
click at [388, 47] on link "×" at bounding box center [390, 46] width 9 height 16
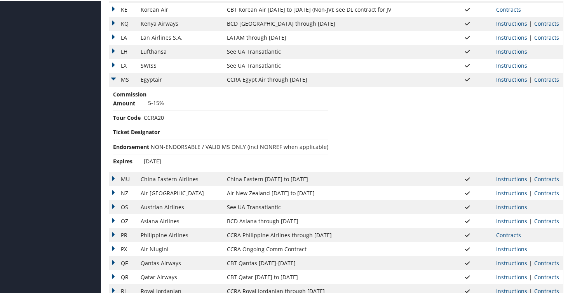
click at [112, 80] on td "MS" at bounding box center [123, 79] width 28 height 14
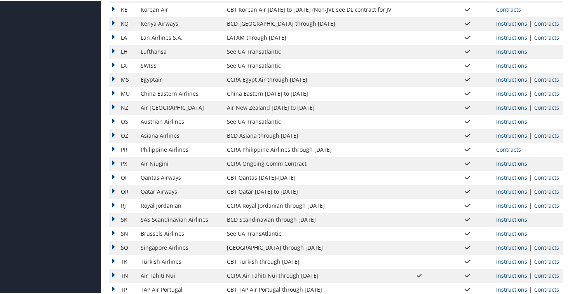
click at [114, 86] on td "MU" at bounding box center [123, 93] width 28 height 14
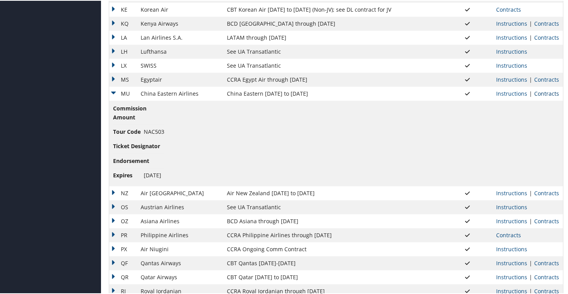
click at [537, 94] on link "Contracts" at bounding box center [546, 92] width 25 height 7
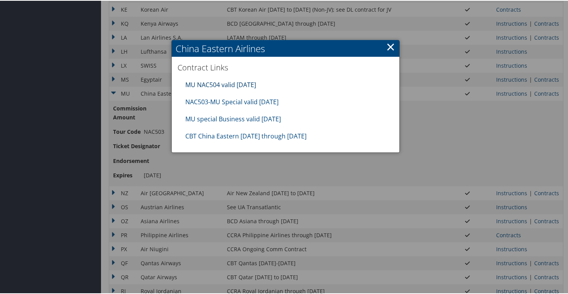
click at [239, 83] on link "MU NAC504 valid 31DEC25" at bounding box center [220, 84] width 71 height 9
click at [251, 100] on link "NAC503-MU Special valid 30sep25" at bounding box center [231, 101] width 93 height 9
click at [270, 118] on link "MU special Business valid 30sep25" at bounding box center [233, 118] width 96 height 9
click at [266, 133] on link "CBT China Eastern 07.01.25 through 09.30.25" at bounding box center [245, 135] width 121 height 9
click at [387, 45] on link "×" at bounding box center [390, 46] width 9 height 16
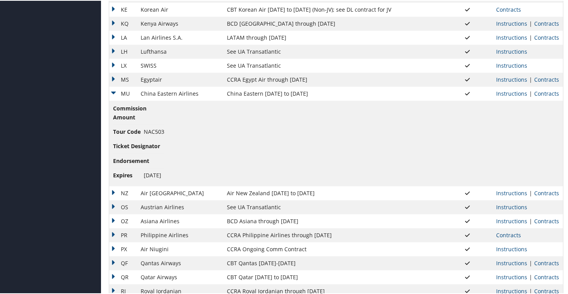
click at [112, 94] on td "MU" at bounding box center [123, 93] width 28 height 14
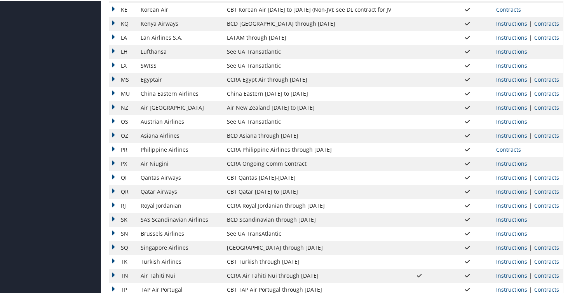
click at [116, 106] on td "NZ" at bounding box center [123, 107] width 28 height 14
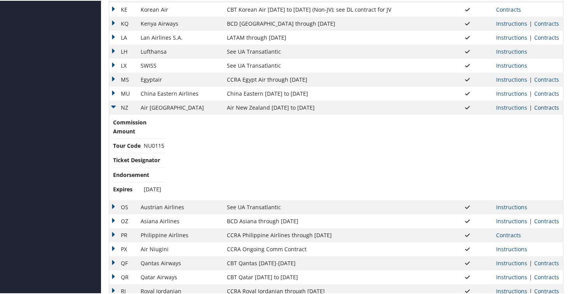
click at [546, 108] on link "Contracts" at bounding box center [546, 106] width 25 height 7
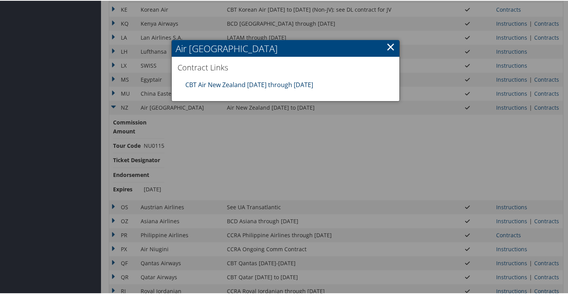
click at [282, 82] on link "CBT Air New Zealand 07.01.25 through 06.30.26" at bounding box center [249, 84] width 128 height 9
click at [383, 50] on h2 "Air [GEOGRAPHIC_DATA]" at bounding box center [286, 47] width 228 height 17
click at [387, 46] on link "×" at bounding box center [390, 46] width 9 height 16
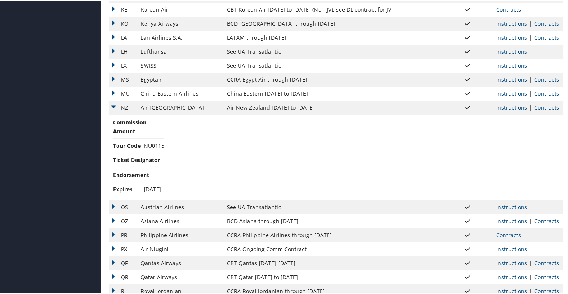
click at [114, 106] on td "NZ" at bounding box center [123, 107] width 28 height 14
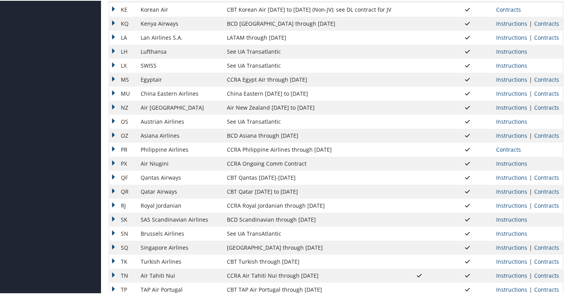
click at [113, 116] on td "OS" at bounding box center [123, 121] width 28 height 14
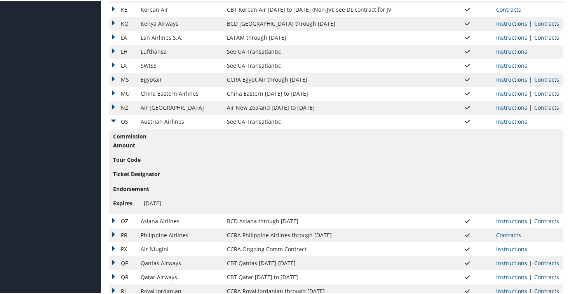
click at [115, 120] on td "OS" at bounding box center [123, 121] width 28 height 14
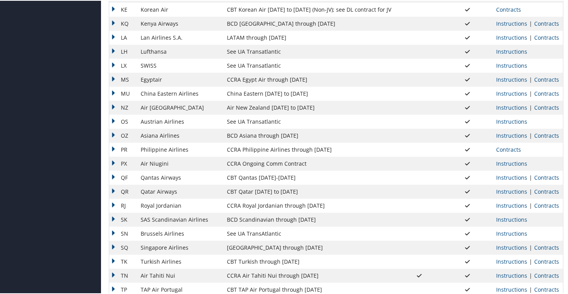
click at [115, 135] on td "OZ" at bounding box center [123, 135] width 28 height 14
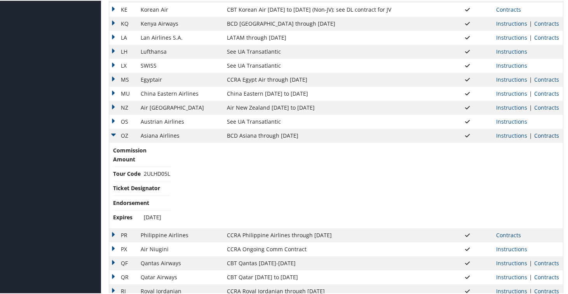
click at [545, 136] on link "Contracts" at bounding box center [546, 134] width 25 height 7
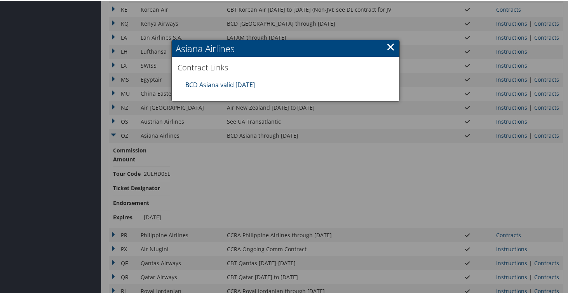
click at [237, 82] on link "BCD Asiana valid 31MAR26" at bounding box center [220, 84] width 70 height 9
click at [388, 45] on link "×" at bounding box center [390, 46] width 9 height 16
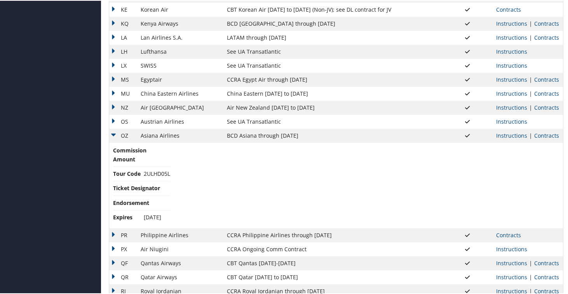
click at [115, 130] on td "OZ" at bounding box center [123, 135] width 28 height 14
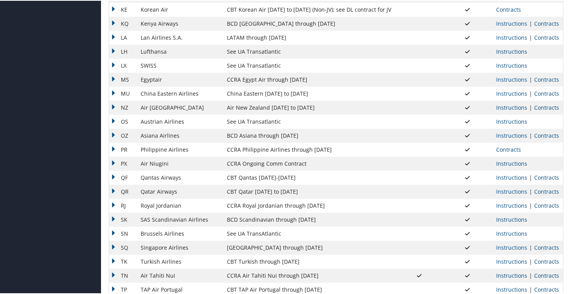
click at [113, 144] on td "PR" at bounding box center [123, 149] width 28 height 14
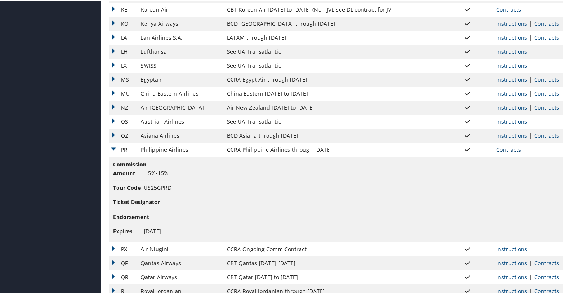
click at [508, 150] on link "Contracts" at bounding box center [508, 148] width 25 height 7
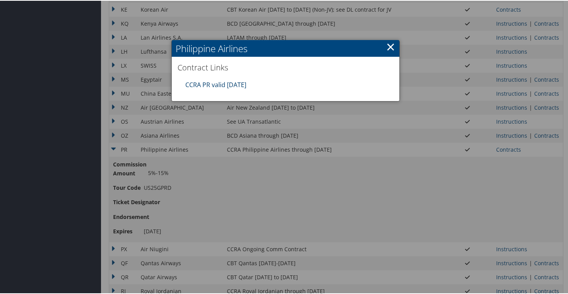
click at [191, 84] on link "CCRA PR valid 31DEC25" at bounding box center [215, 84] width 61 height 9
click at [387, 46] on link "×" at bounding box center [390, 46] width 9 height 16
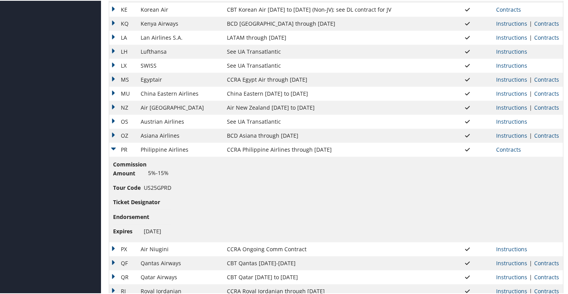
click at [114, 146] on td "PR" at bounding box center [123, 149] width 28 height 14
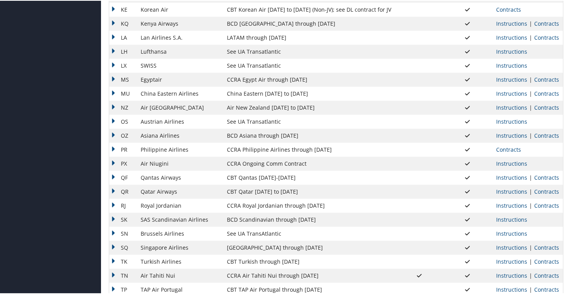
click at [113, 165] on td "PX" at bounding box center [123, 163] width 28 height 14
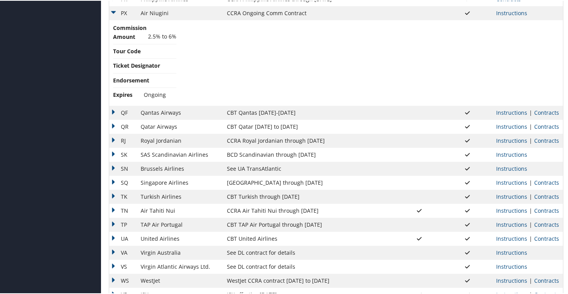
scroll to position [664, 0]
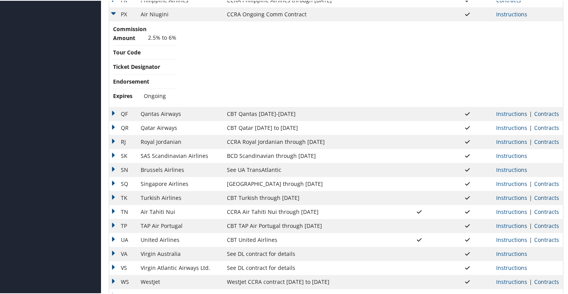
click at [117, 12] on td "PX" at bounding box center [123, 14] width 28 height 14
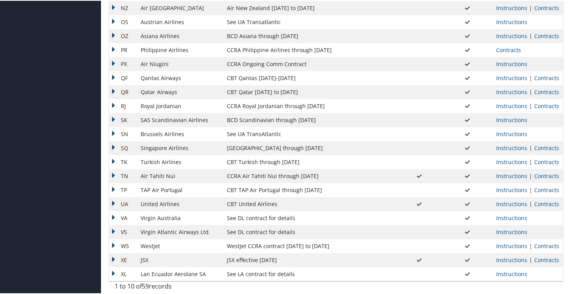
scroll to position [614, 0]
click at [113, 74] on td "QF" at bounding box center [123, 77] width 28 height 14
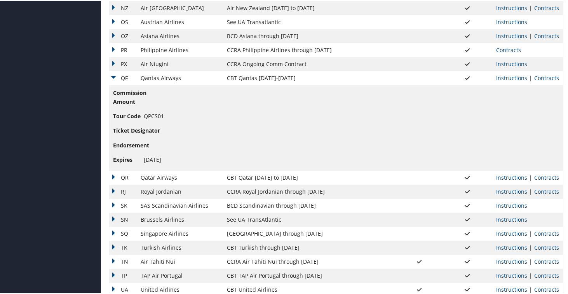
click at [111, 75] on td "QF" at bounding box center [123, 77] width 28 height 14
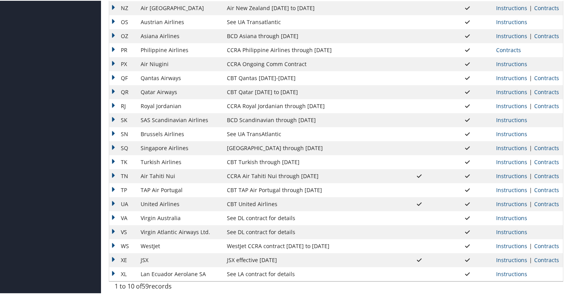
click at [113, 91] on td "QR" at bounding box center [123, 91] width 28 height 14
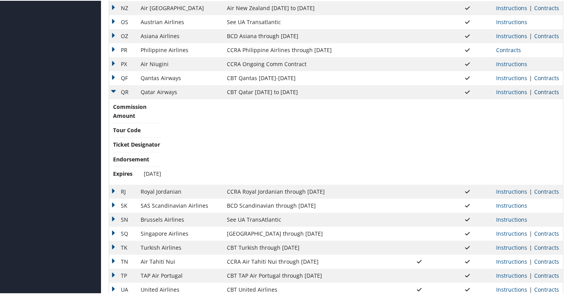
click at [536, 93] on link "Contracts" at bounding box center [546, 90] width 25 height 7
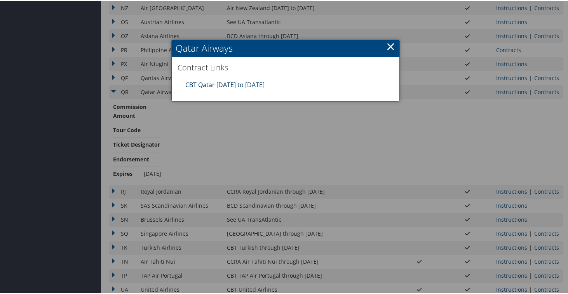
click at [252, 84] on link "CBT Qatar 4.1.25 to 03.31.26" at bounding box center [224, 84] width 79 height 9
click at [387, 46] on link "×" at bounding box center [390, 46] width 9 height 16
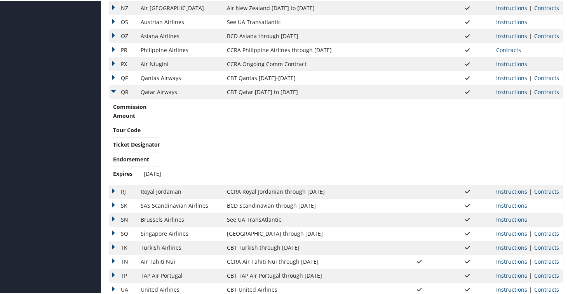
click at [115, 87] on td "QR" at bounding box center [123, 91] width 28 height 14
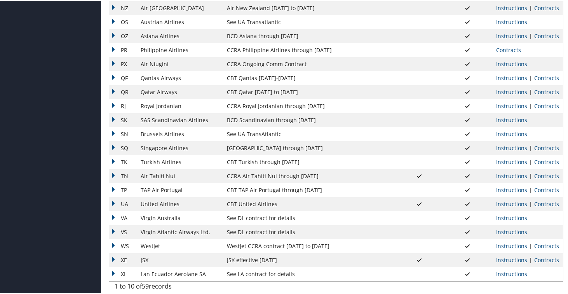
click at [113, 103] on td "RJ" at bounding box center [123, 105] width 28 height 14
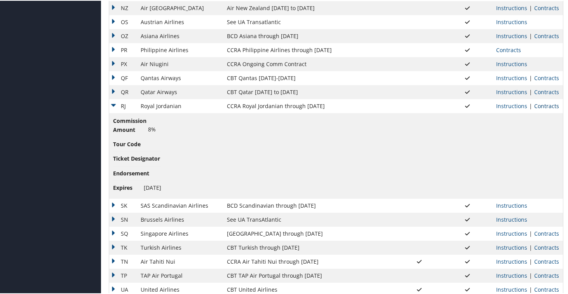
click at [538, 106] on link "Contracts" at bounding box center [546, 104] width 25 height 7
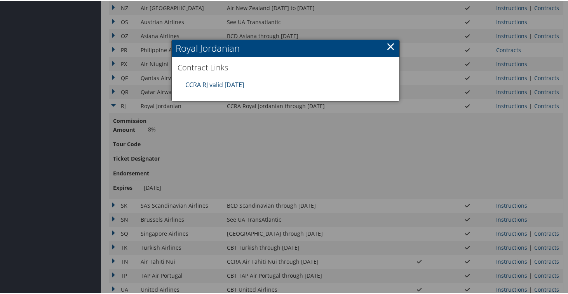
click at [226, 84] on link "CCRA RJ valid 31DEC25" at bounding box center [214, 84] width 59 height 9
click at [386, 45] on link "×" at bounding box center [390, 46] width 9 height 16
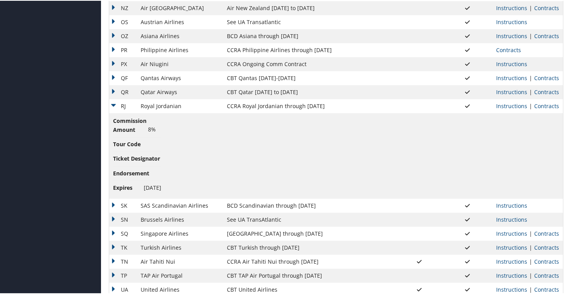
click at [114, 107] on td "RJ" at bounding box center [123, 105] width 28 height 14
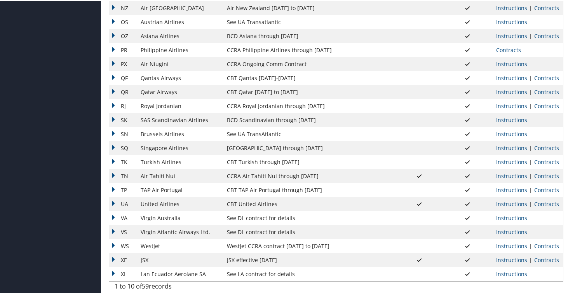
click at [113, 120] on td "SK" at bounding box center [123, 119] width 28 height 14
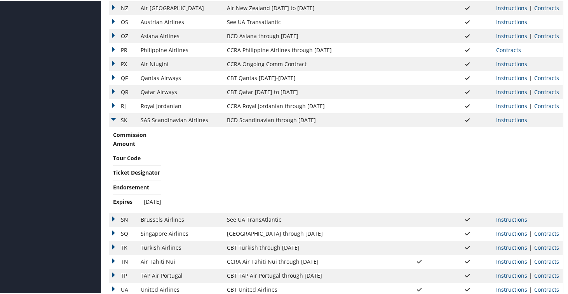
scroll to position [699, 0]
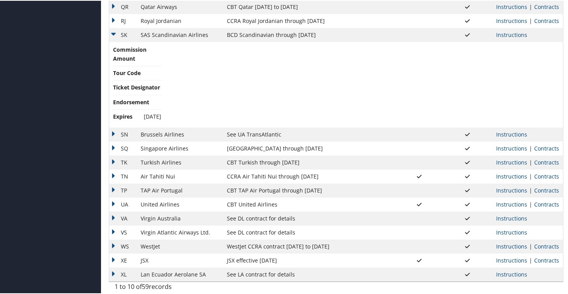
click at [113, 34] on td "SK" at bounding box center [123, 34] width 28 height 14
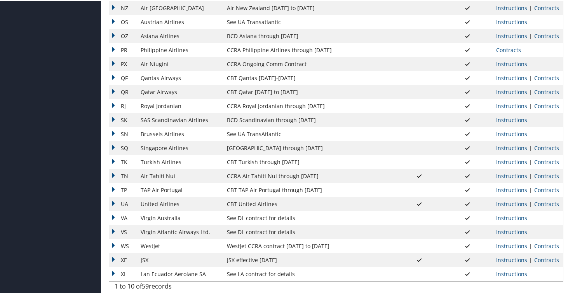
scroll to position [614, 0]
click at [115, 147] on td "SQ" at bounding box center [123, 147] width 28 height 14
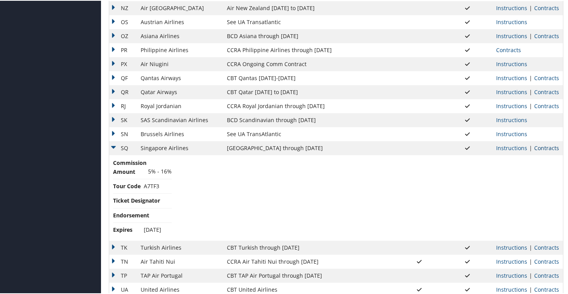
click at [537, 147] on link "Contracts" at bounding box center [546, 146] width 25 height 7
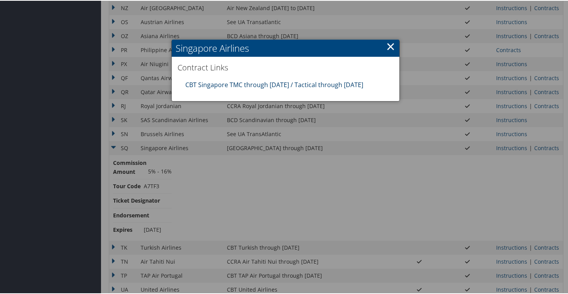
click at [228, 82] on link "CBT Singapore TMC through 3.31.26 / Tactical through 9.30.25" at bounding box center [274, 84] width 178 height 9
click at [386, 47] on link "×" at bounding box center [390, 46] width 9 height 16
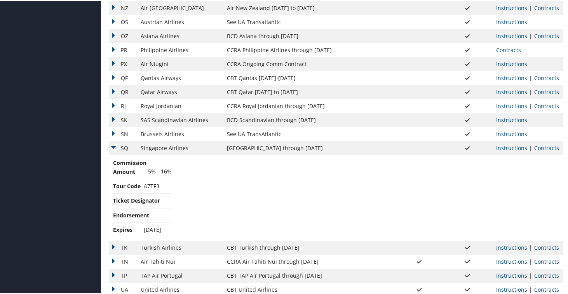
click at [113, 147] on td "SQ" at bounding box center [123, 147] width 28 height 14
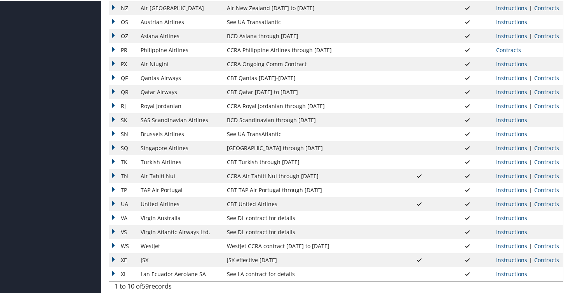
click at [113, 159] on td "TK" at bounding box center [123, 161] width 28 height 14
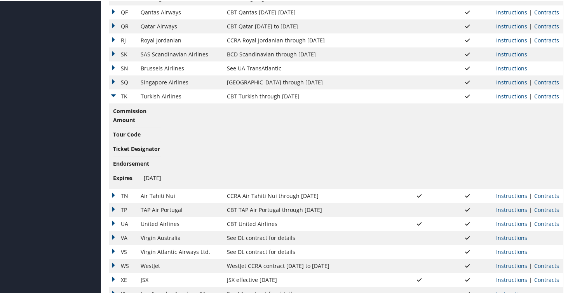
scroll to position [699, 0]
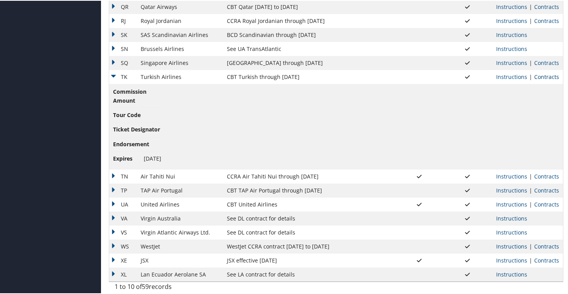
click at [535, 76] on link "Contracts" at bounding box center [546, 75] width 25 height 7
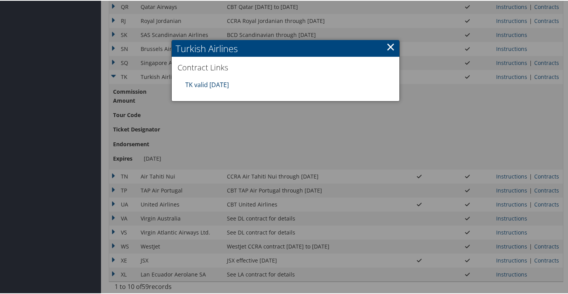
click at [218, 85] on link "TK valid 31DEC25" at bounding box center [207, 84] width 44 height 9
click at [391, 44] on link "×" at bounding box center [390, 46] width 9 height 16
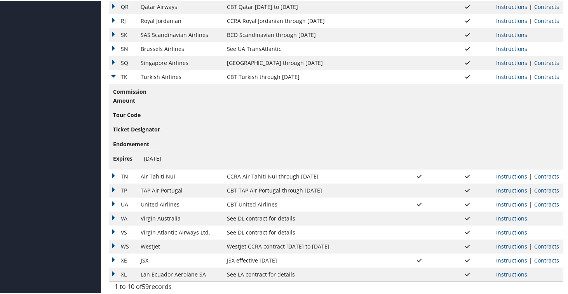
click at [115, 73] on td "TK" at bounding box center [123, 76] width 28 height 14
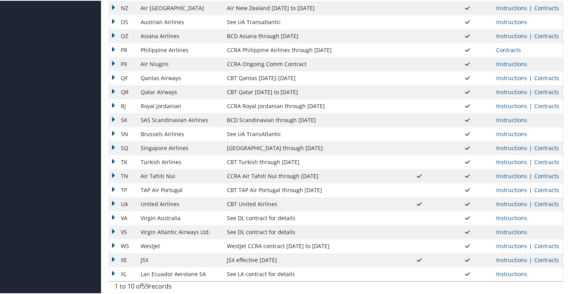
click at [113, 97] on td "QR" at bounding box center [123, 91] width 28 height 14
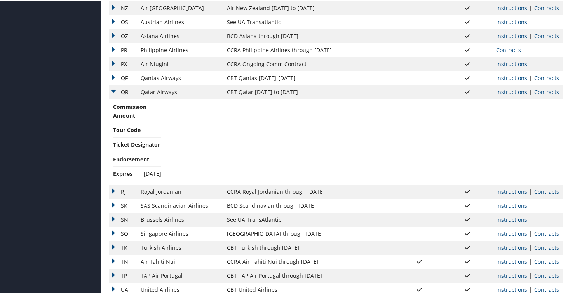
click at [114, 94] on td "QR" at bounding box center [123, 91] width 28 height 14
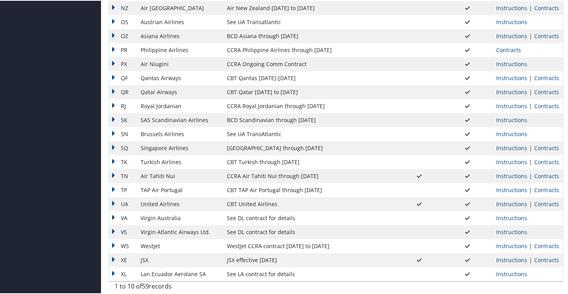
click at [112, 173] on td "TN" at bounding box center [123, 175] width 28 height 14
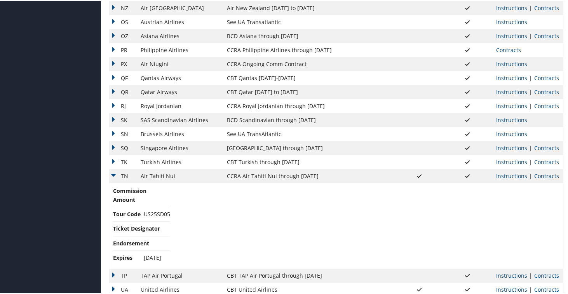
click at [535, 176] on link "Contracts" at bounding box center [546, 174] width 25 height 7
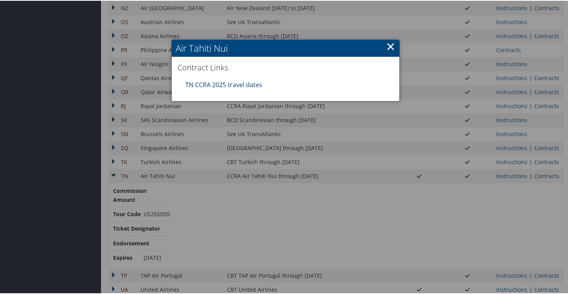
click at [213, 83] on link "TN CCRA 2025 travel dates" at bounding box center [223, 84] width 77 height 9
click at [395, 47] on h2 "Air Tahiti Nui" at bounding box center [286, 47] width 228 height 17
click at [392, 46] on link "×" at bounding box center [390, 46] width 9 height 16
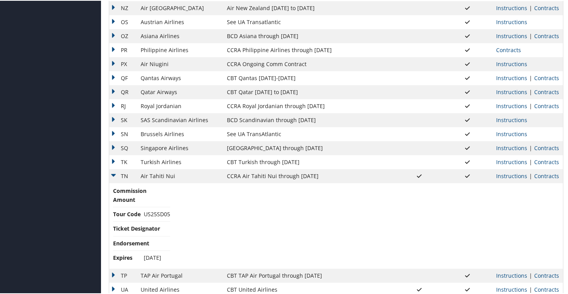
click at [115, 173] on td "TN" at bounding box center [123, 175] width 28 height 14
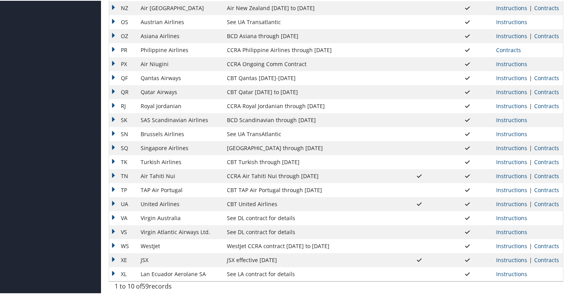
click at [113, 187] on td "TP" at bounding box center [123, 189] width 28 height 14
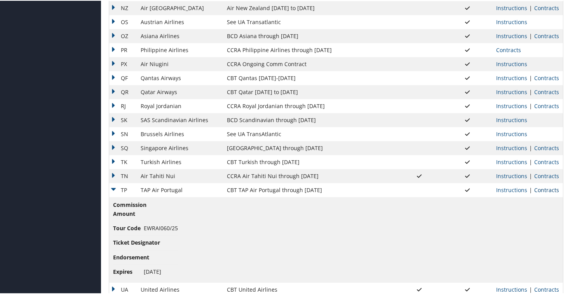
click at [535, 190] on link "Contracts" at bounding box center [546, 188] width 25 height 7
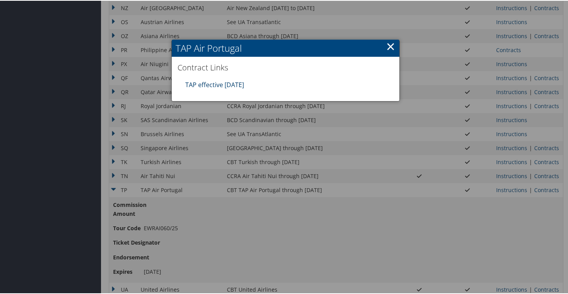
click at [224, 80] on link "TAP effective 1jan25" at bounding box center [214, 84] width 59 height 9
click at [387, 48] on link "×" at bounding box center [390, 46] width 9 height 16
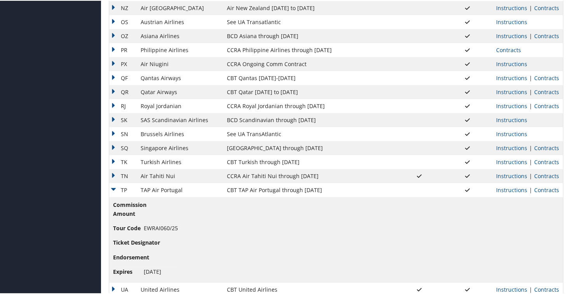
click at [114, 187] on td "TP" at bounding box center [123, 189] width 28 height 14
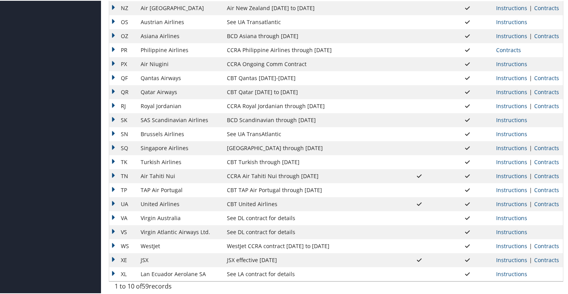
click at [110, 205] on td "UA" at bounding box center [123, 203] width 28 height 14
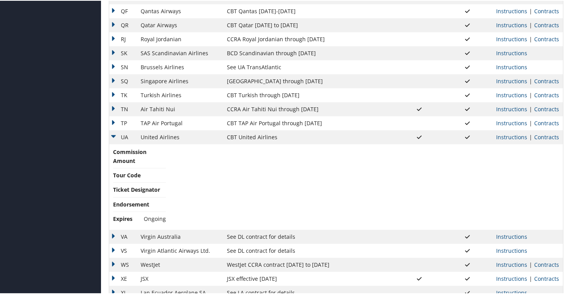
scroll to position [699, 0]
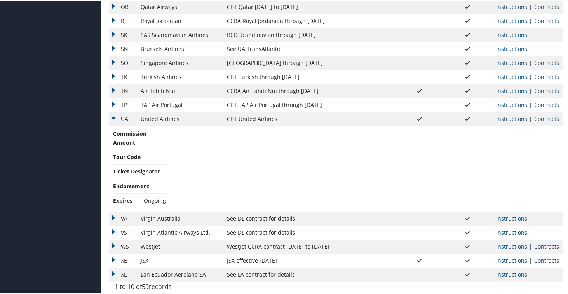
click at [112, 117] on td "UA" at bounding box center [123, 118] width 28 height 14
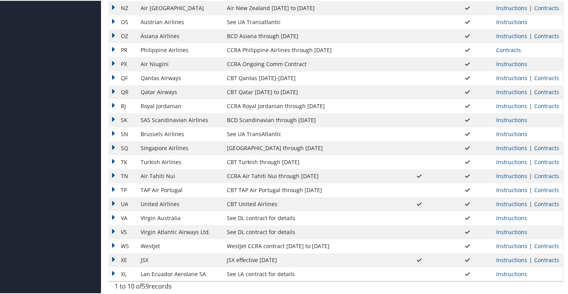
scroll to position [614, 0]
click at [111, 202] on td "UA" at bounding box center [123, 203] width 28 height 14
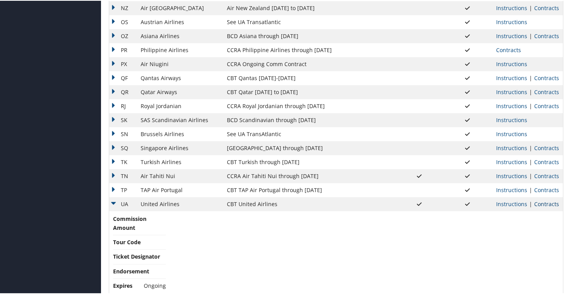
click at [535, 202] on link "Contracts" at bounding box center [546, 202] width 25 height 7
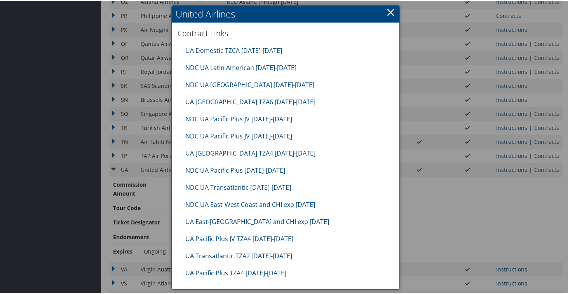
scroll to position [651, 0]
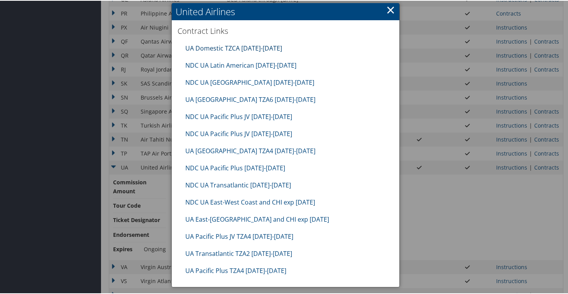
click at [218, 49] on link "UA Domestic TZCA 10.01.25-1.31.26" at bounding box center [233, 47] width 97 height 9
click at [199, 101] on link "UA Latin America TZA6 10.01.25-1.31.26" at bounding box center [250, 98] width 130 height 9
click at [219, 150] on link "UA New Zealand TZA4 10.01.25-01.31.26" at bounding box center [250, 150] width 130 height 9
click at [199, 217] on link "UA East-West Coast and CHI exp 10.31.25" at bounding box center [257, 218] width 144 height 9
click at [217, 235] on link "UA Pacific Plus JV TZA4 10.01.25-1.31.26" at bounding box center [239, 235] width 108 height 9
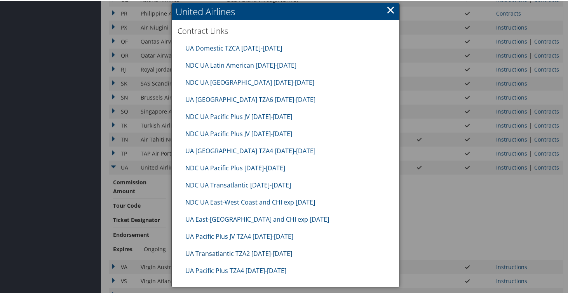
click at [230, 251] on link "UA Transatlantic TZA2 10.01.25-1.31.26" at bounding box center [238, 252] width 107 height 9
click at [229, 268] on link "UA Pacific Plus TZA4 10.01.25-1.31.26" at bounding box center [235, 269] width 101 height 9
click at [392, 8] on link "×" at bounding box center [390, 9] width 9 height 16
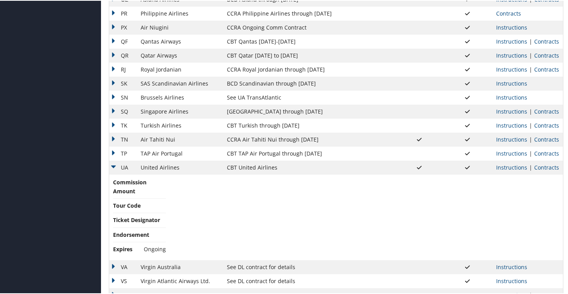
click at [114, 168] on td "UA" at bounding box center [123, 167] width 28 height 14
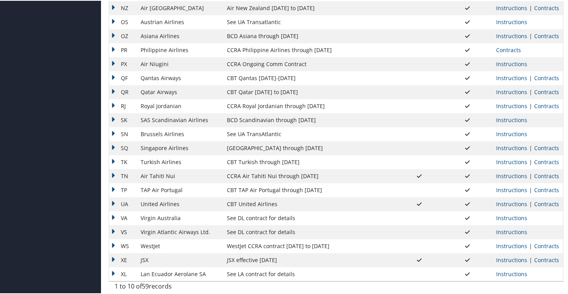
scroll to position [614, 0]
click at [112, 215] on td "VA" at bounding box center [123, 217] width 28 height 14
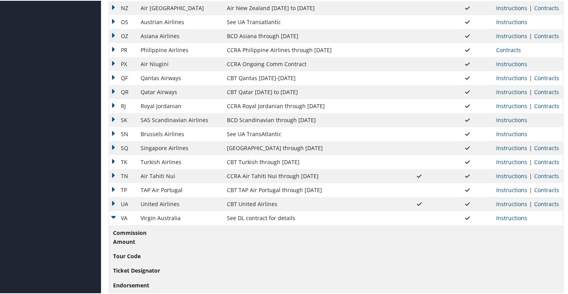
click at [114, 218] on td "VA" at bounding box center [123, 217] width 28 height 14
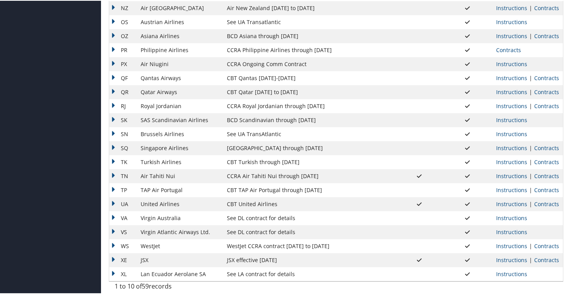
click at [111, 242] on td "WS" at bounding box center [123, 245] width 28 height 14
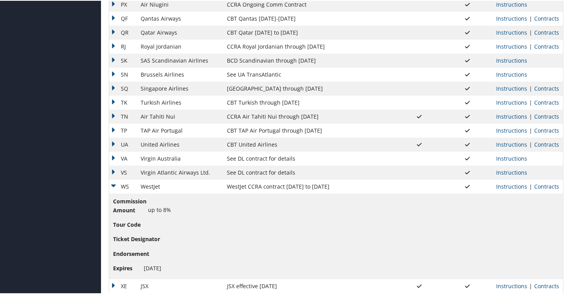
scroll to position [699, 0]
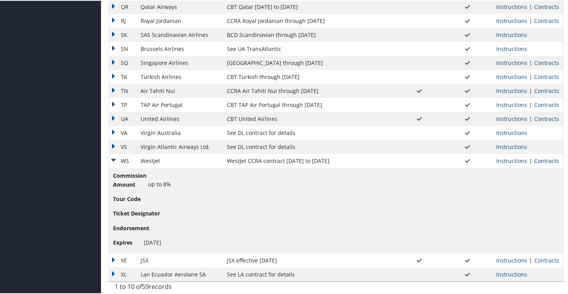
click at [551, 161] on link "Contracts" at bounding box center [546, 159] width 25 height 7
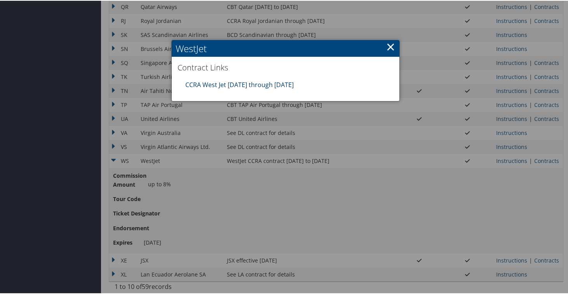
click at [250, 85] on link "CCRA West Jet 7.1.25 through 6.30.26" at bounding box center [239, 84] width 108 height 9
click at [387, 43] on link "×" at bounding box center [390, 46] width 9 height 16
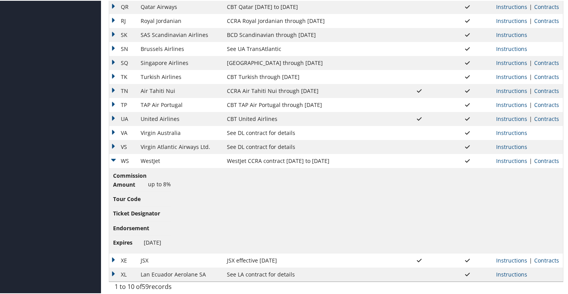
click at [115, 156] on td "WS" at bounding box center [123, 160] width 28 height 14
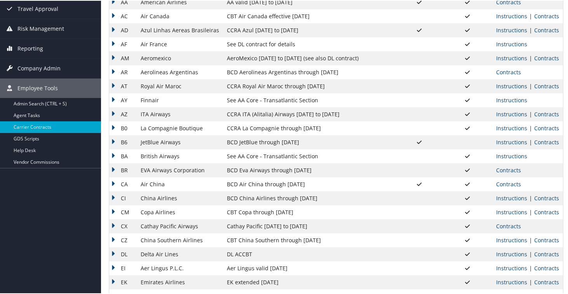
scroll to position [0, 0]
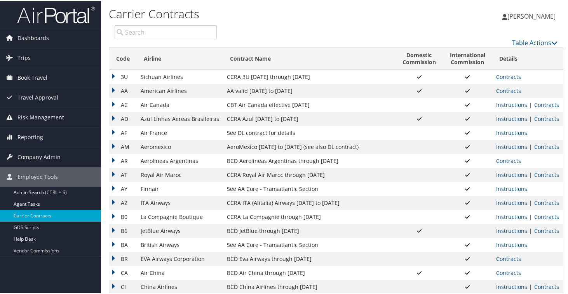
click at [177, 94] on td "American Airlines" at bounding box center [180, 90] width 86 height 14
click at [513, 92] on link "Contracts" at bounding box center [508, 89] width 25 height 7
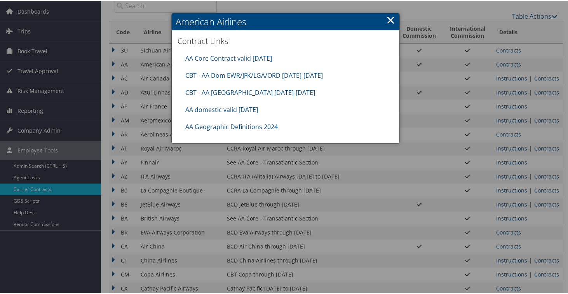
scroll to position [27, 0]
click at [222, 77] on link "CBT - AA Dom EWR/JFK/LGA/ORD 8.1.25-12.31.25" at bounding box center [254, 74] width 138 height 9
click at [226, 113] on div "AA domestic valid 30jun26" at bounding box center [285, 108] width 208 height 17
click at [224, 109] on link "AA domestic valid 30jun26" at bounding box center [221, 108] width 73 height 9
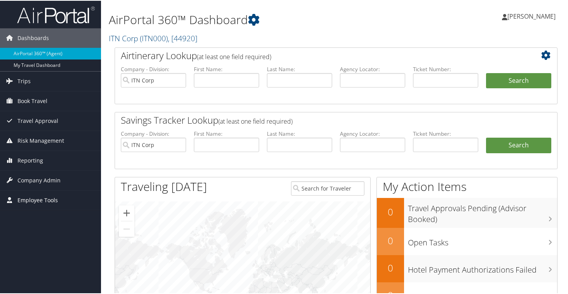
click at [37, 201] on span "Employee Tools" at bounding box center [37, 199] width 40 height 19
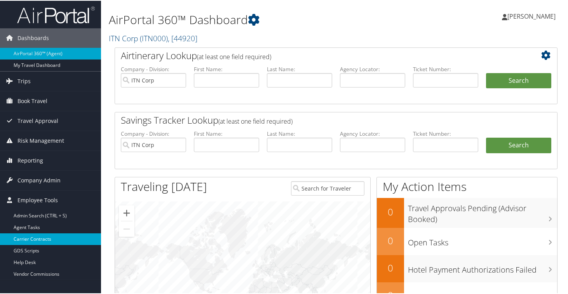
click at [31, 241] on link "Carrier Contracts" at bounding box center [50, 238] width 101 height 12
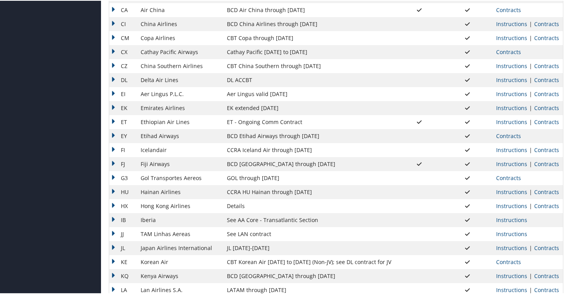
scroll to position [160, 0]
